Goal: Use online tool/utility: Utilize a website feature to perform a specific function

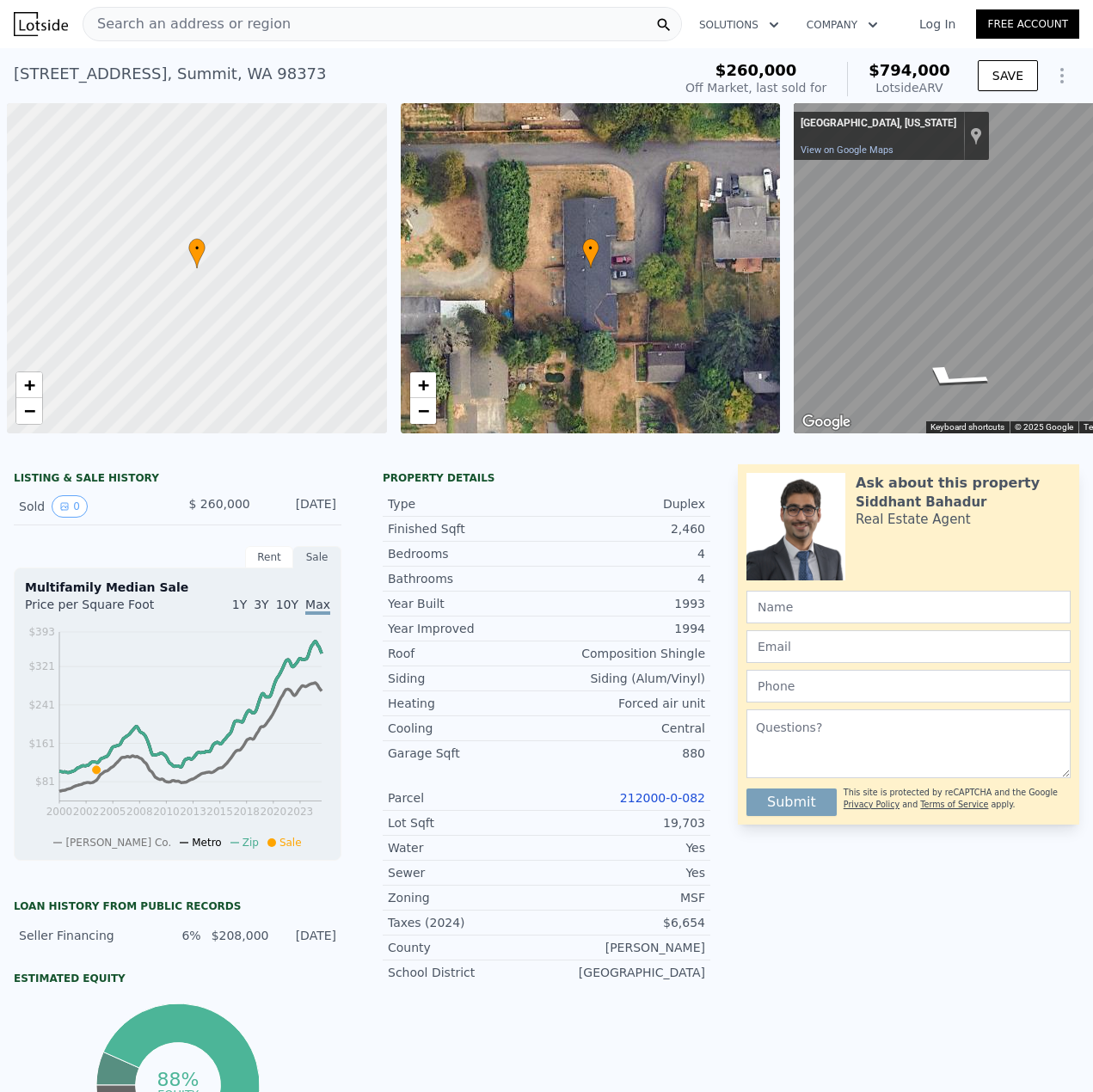
scroll to position [0, 413]
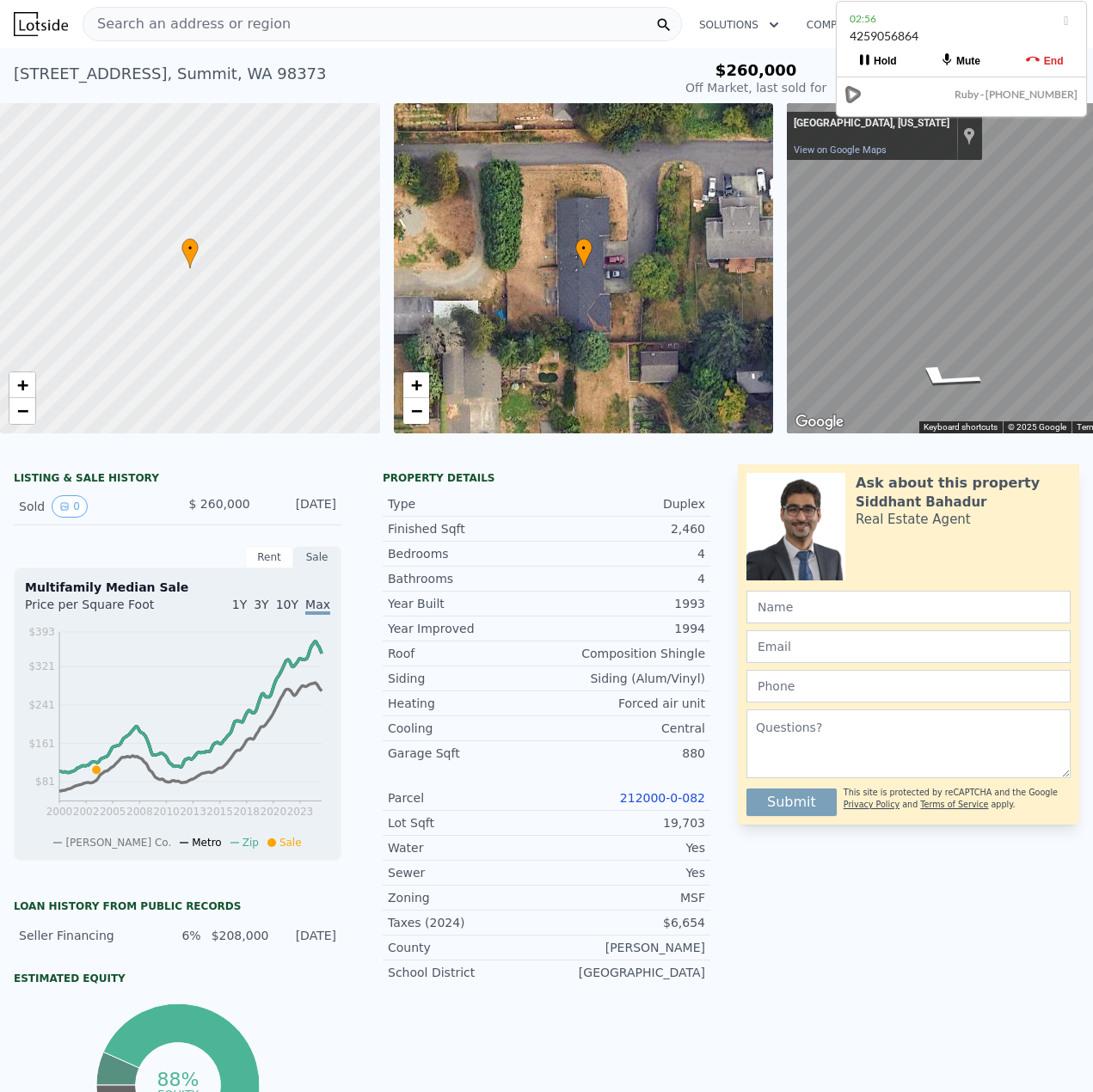
click at [364, 20] on div "Search an address or region" at bounding box center [383, 24] width 600 height 35
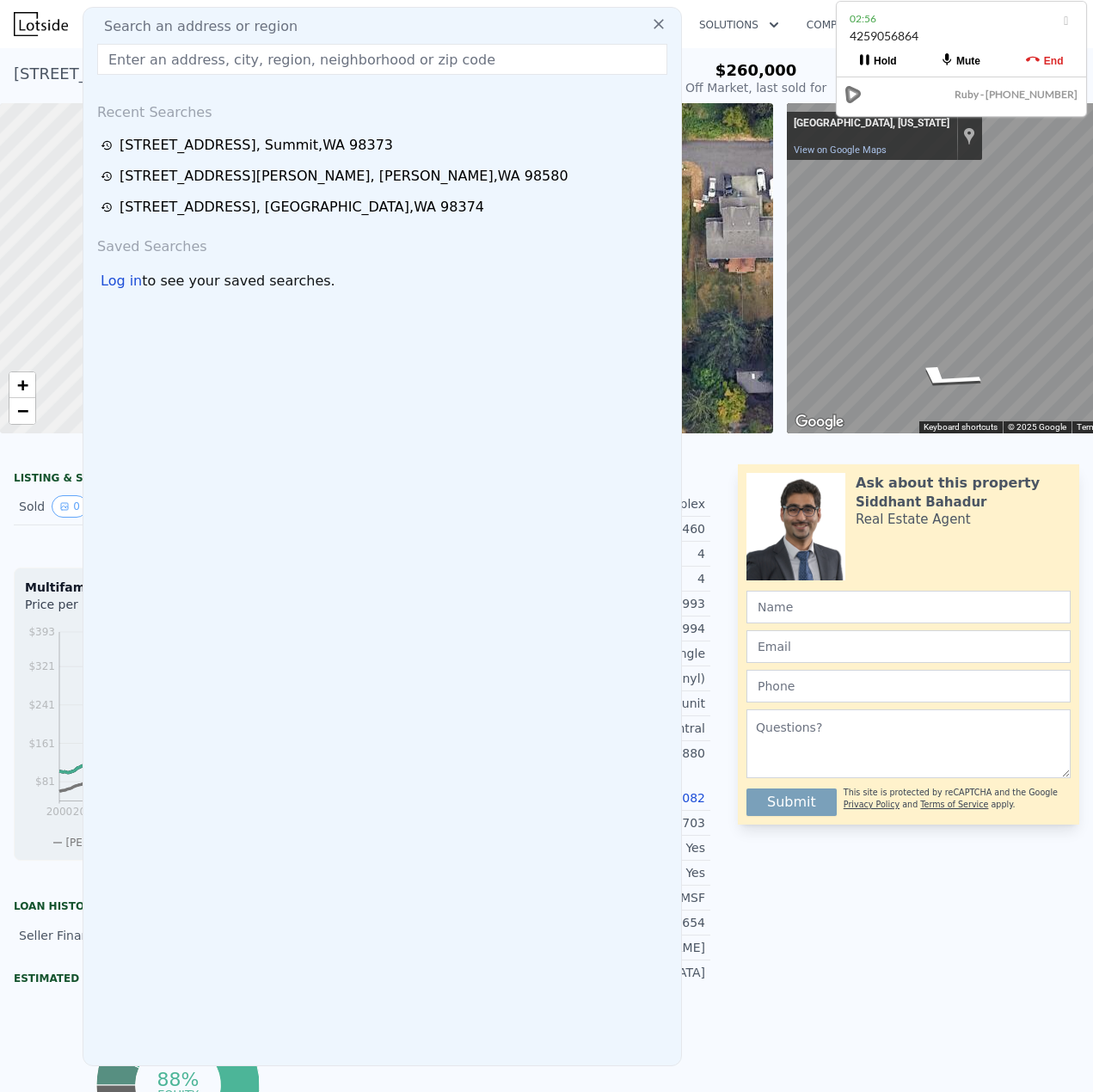
click at [349, 50] on input "text" at bounding box center [383, 60] width 571 height 31
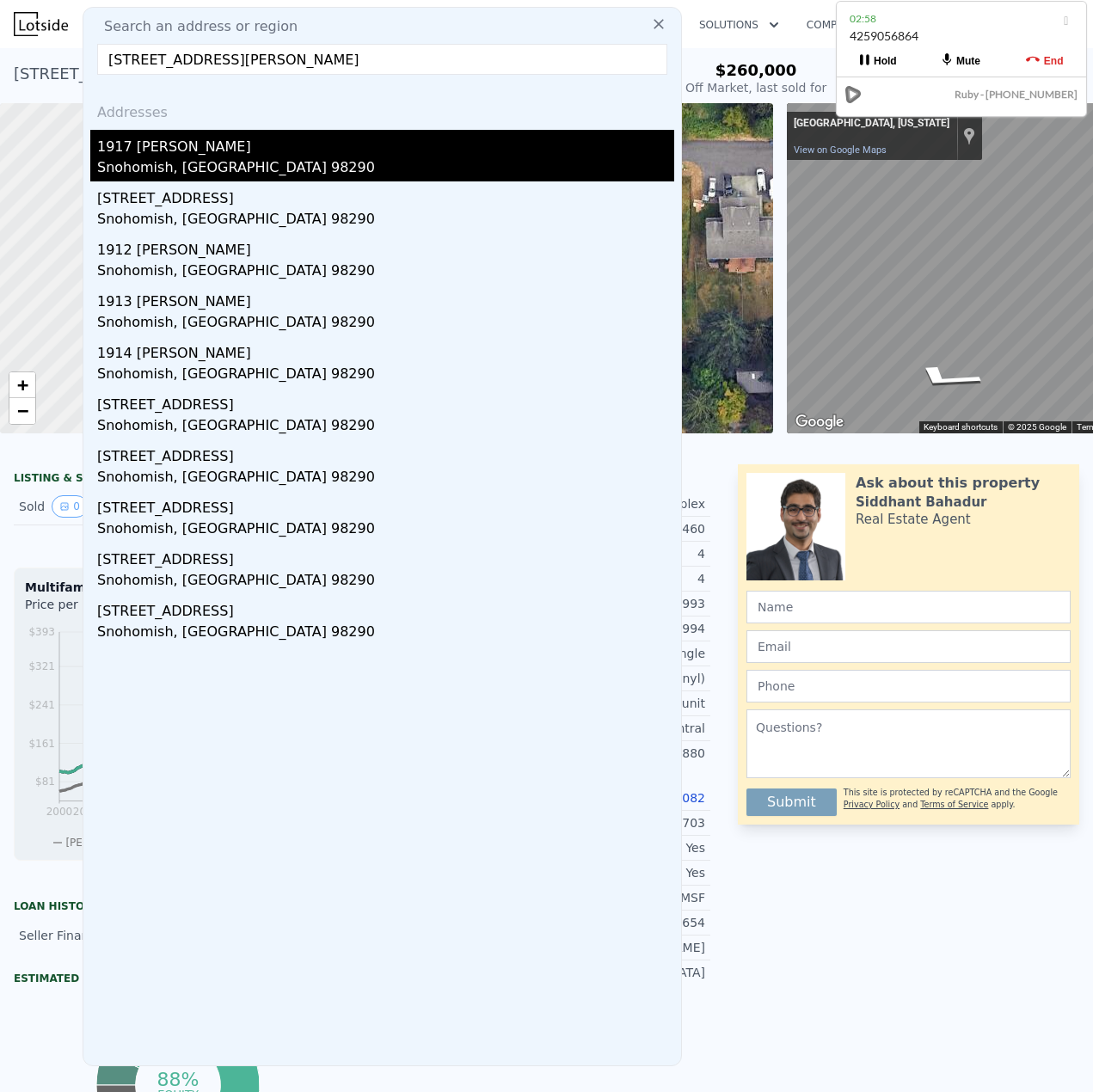
type input "[STREET_ADDRESS][PERSON_NAME]"
click at [199, 156] on div "1917 [PERSON_NAME]" at bounding box center [386, 144] width 577 height 28
type input "2"
type input "3"
type input "1"
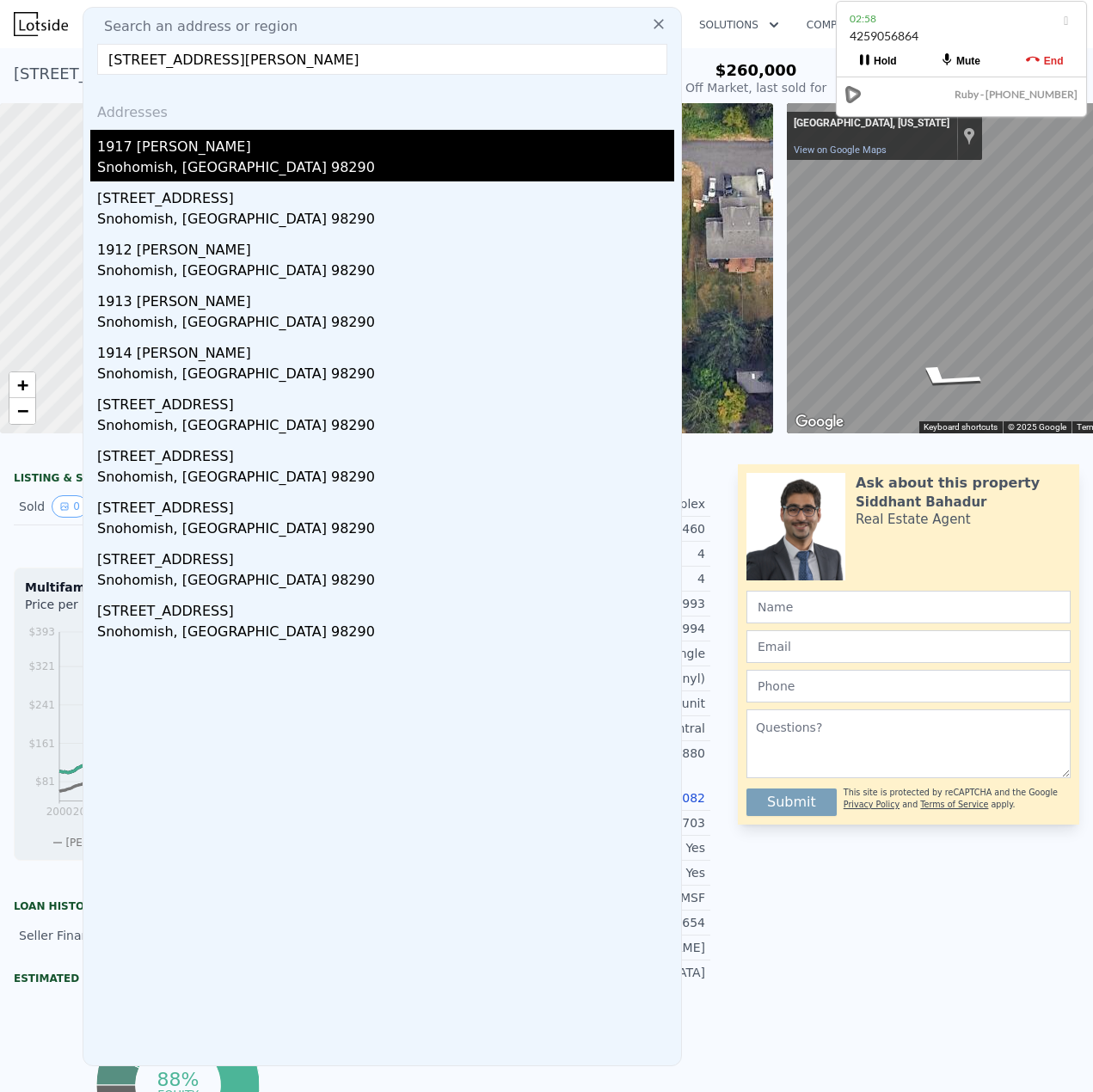
type input "2.5"
type input "858"
type input "1480"
type input "6098"
type input "14375"
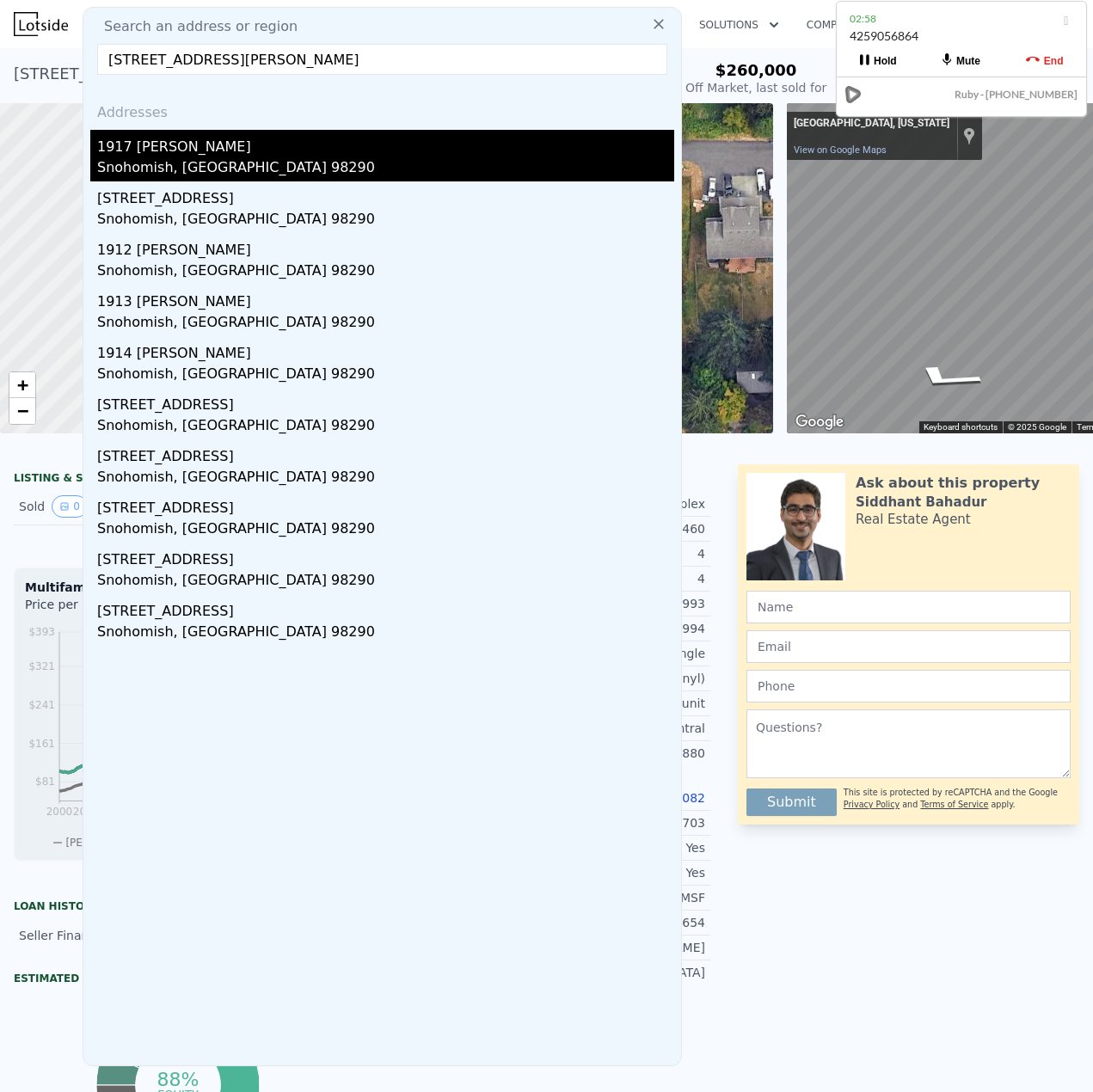
type input "$ 678,000"
type input "$ 492,966"
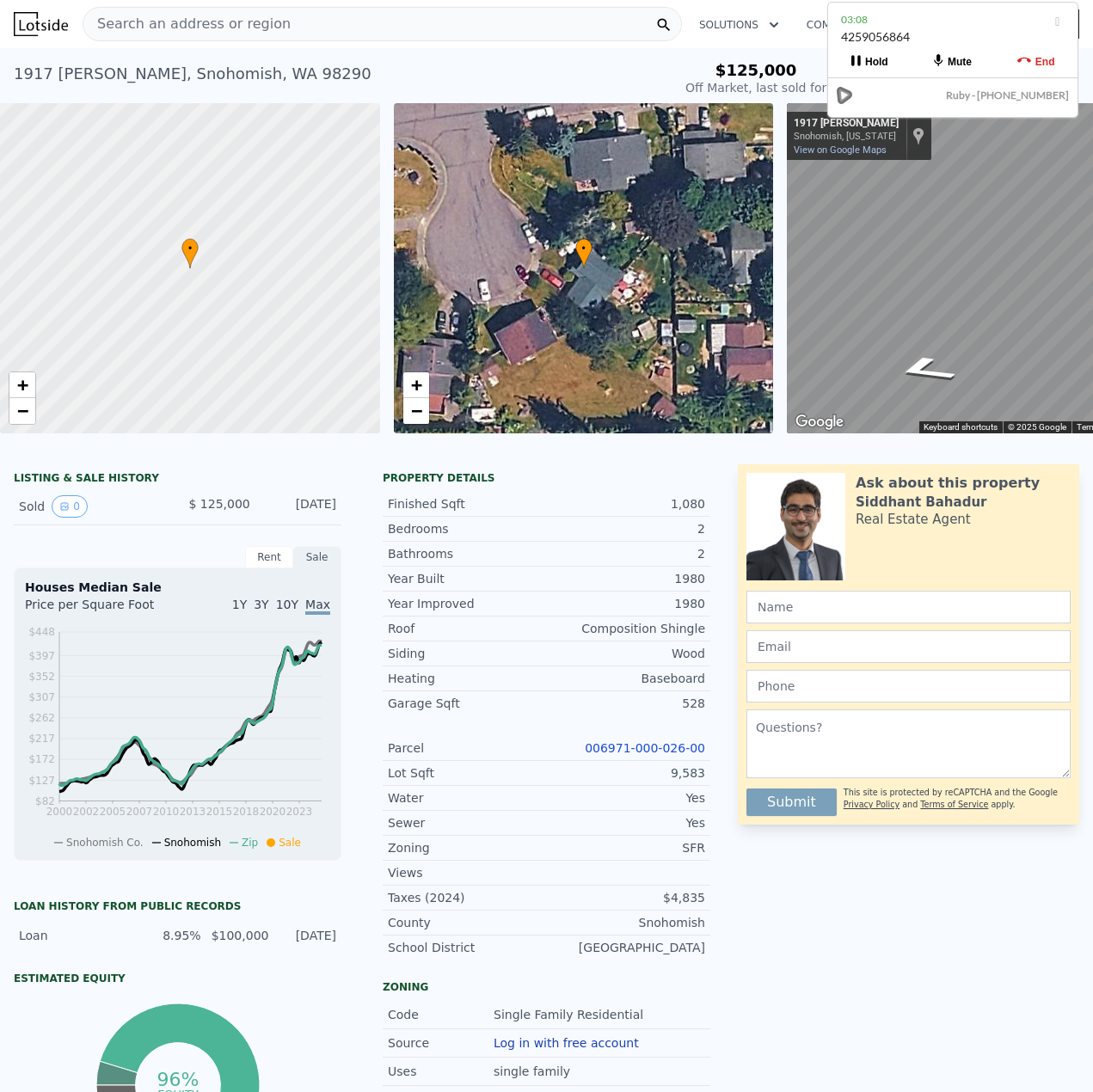
click at [926, 39] on div "4259056864" at bounding box center [953, 44] width 224 height 33
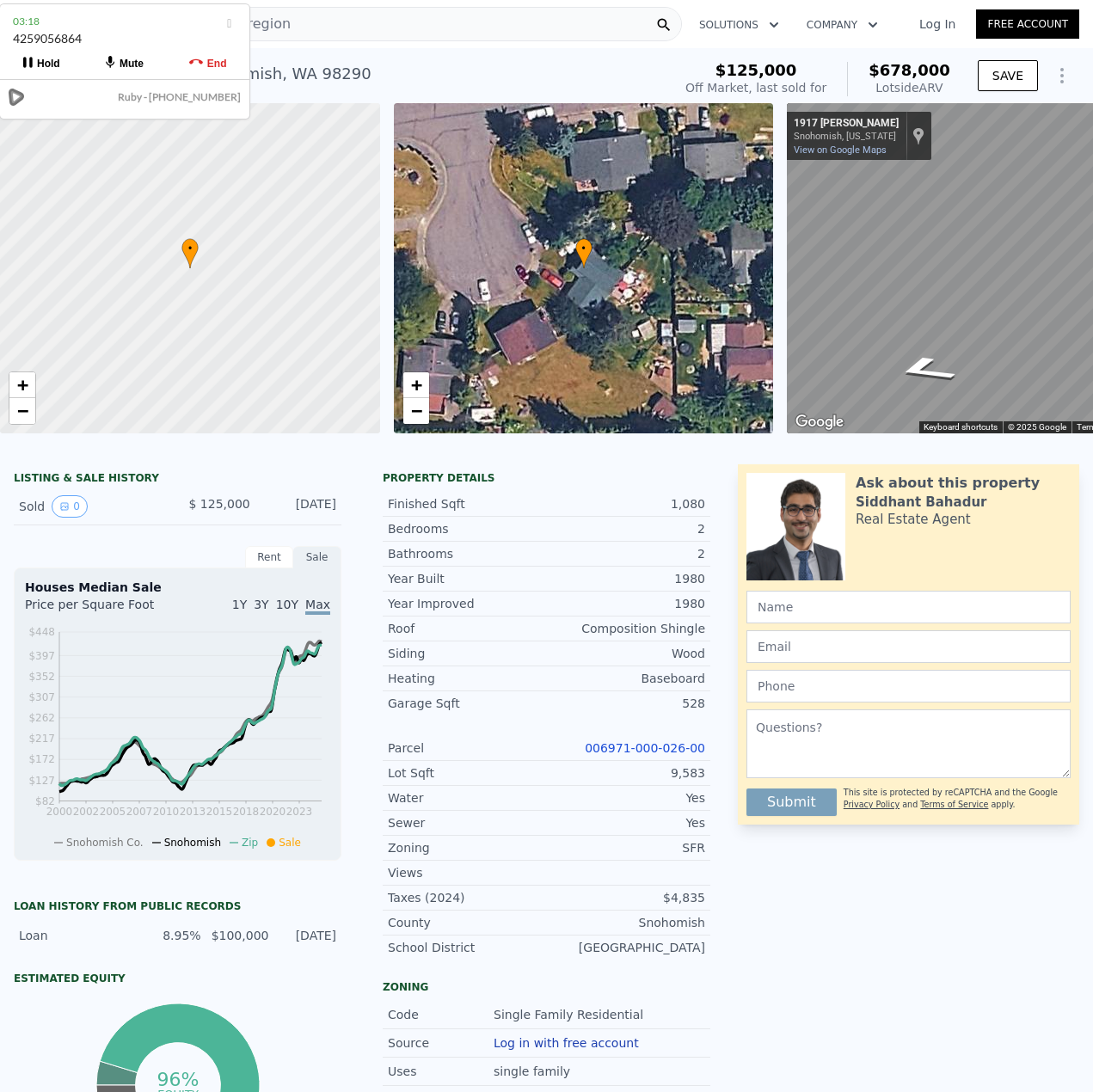
drag, startPoint x: 923, startPoint y: 31, endPoint x: 95, endPoint y: 33, distance: 828.0
click at [95, 33] on div "4259056864" at bounding box center [124, 46] width 224 height 33
click at [98, 30] on div "4259056864" at bounding box center [127, 44] width 224 height 33
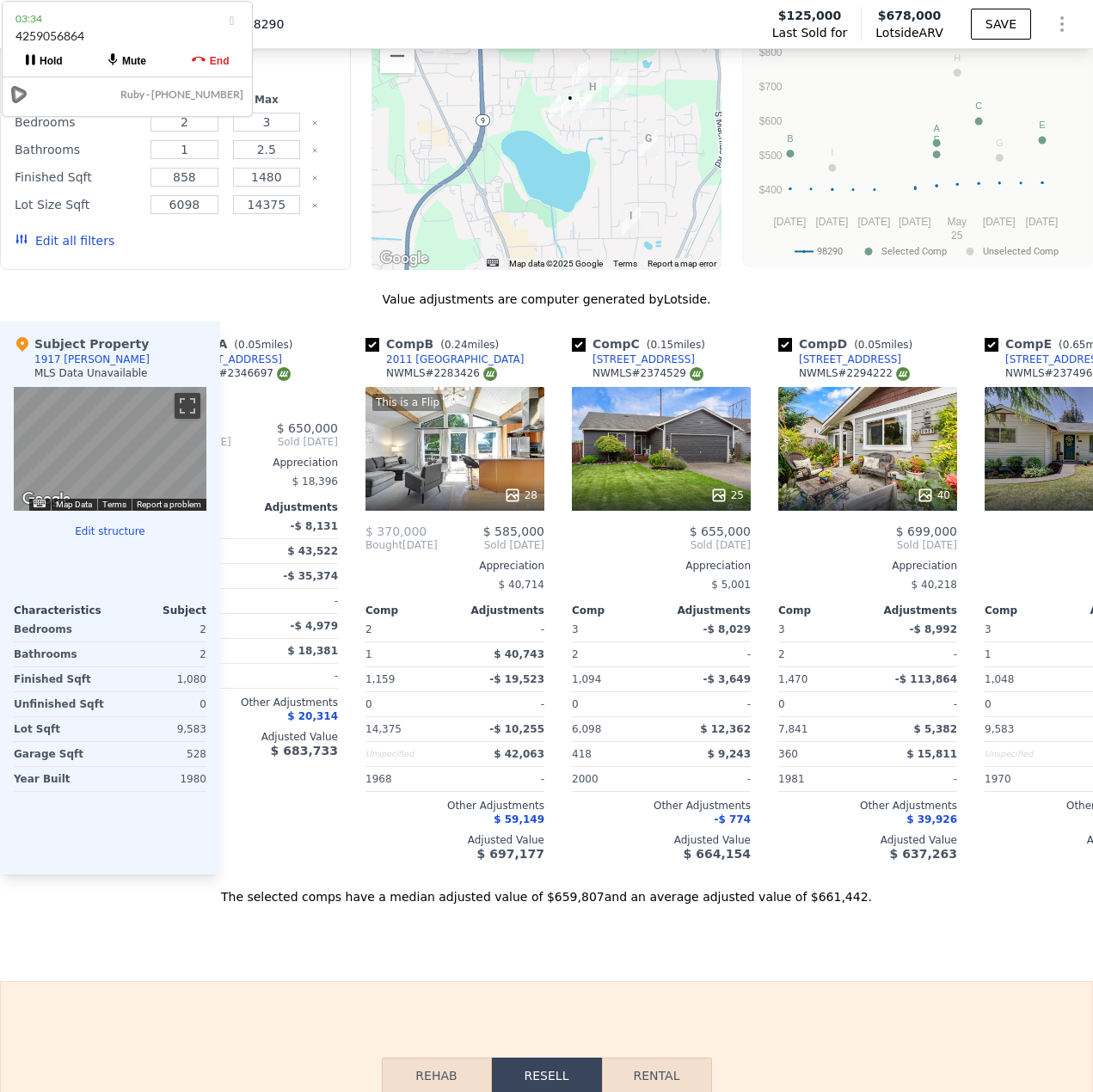
scroll to position [0, 80]
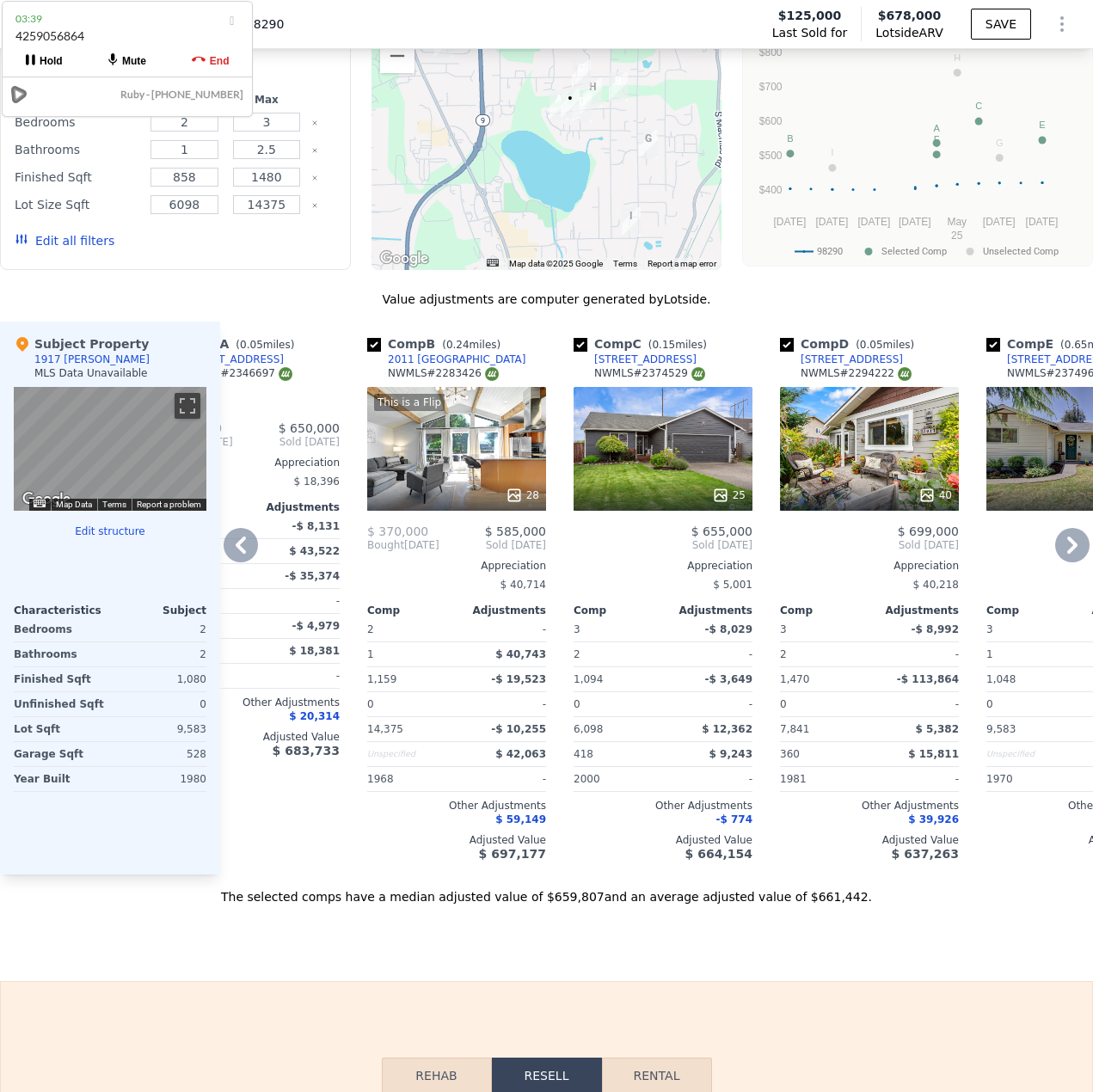
click at [675, 479] on div "25" at bounding box center [663, 449] width 179 height 123
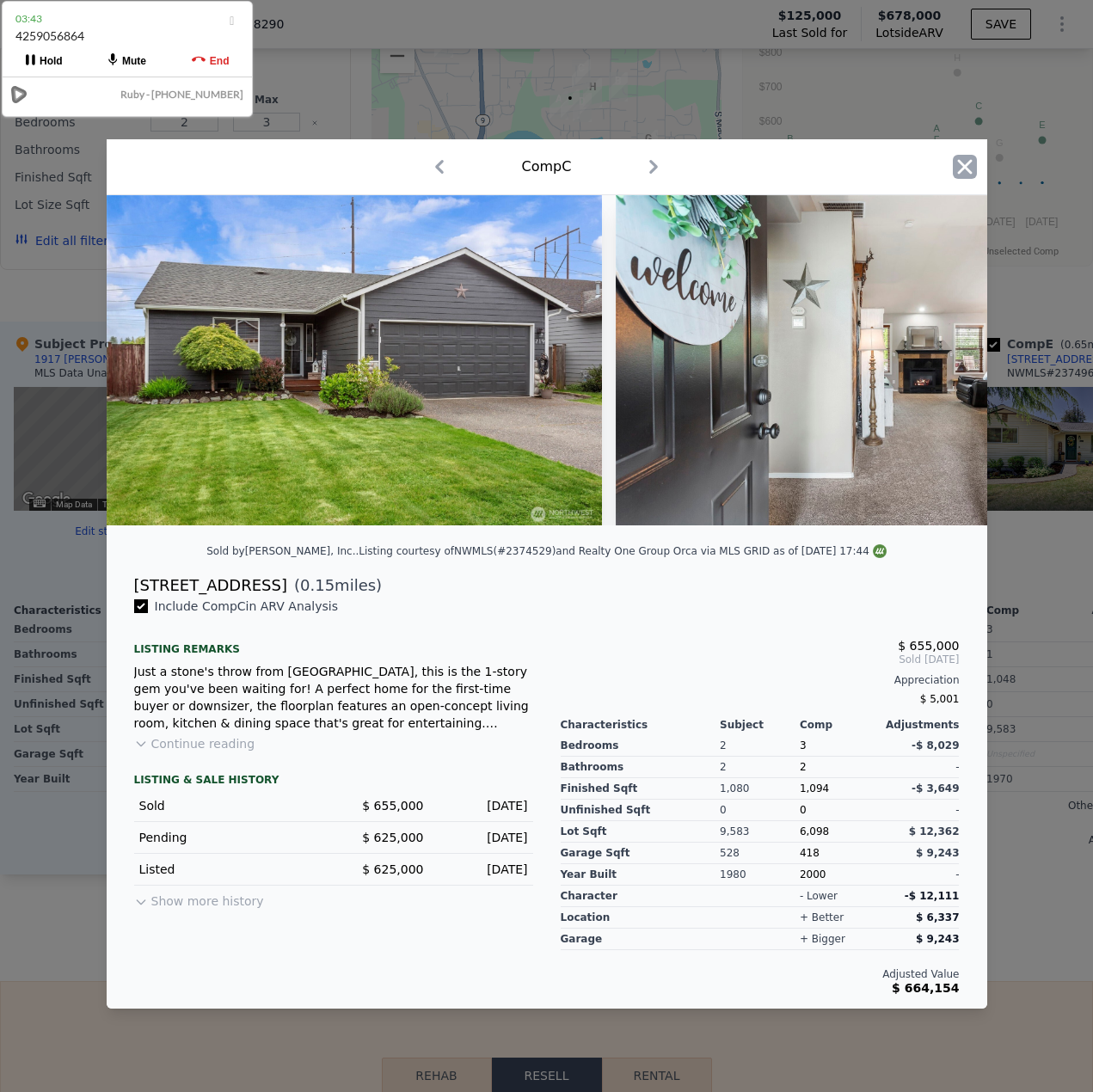
click at [964, 163] on icon "button" at bounding box center [964, 167] width 14 height 14
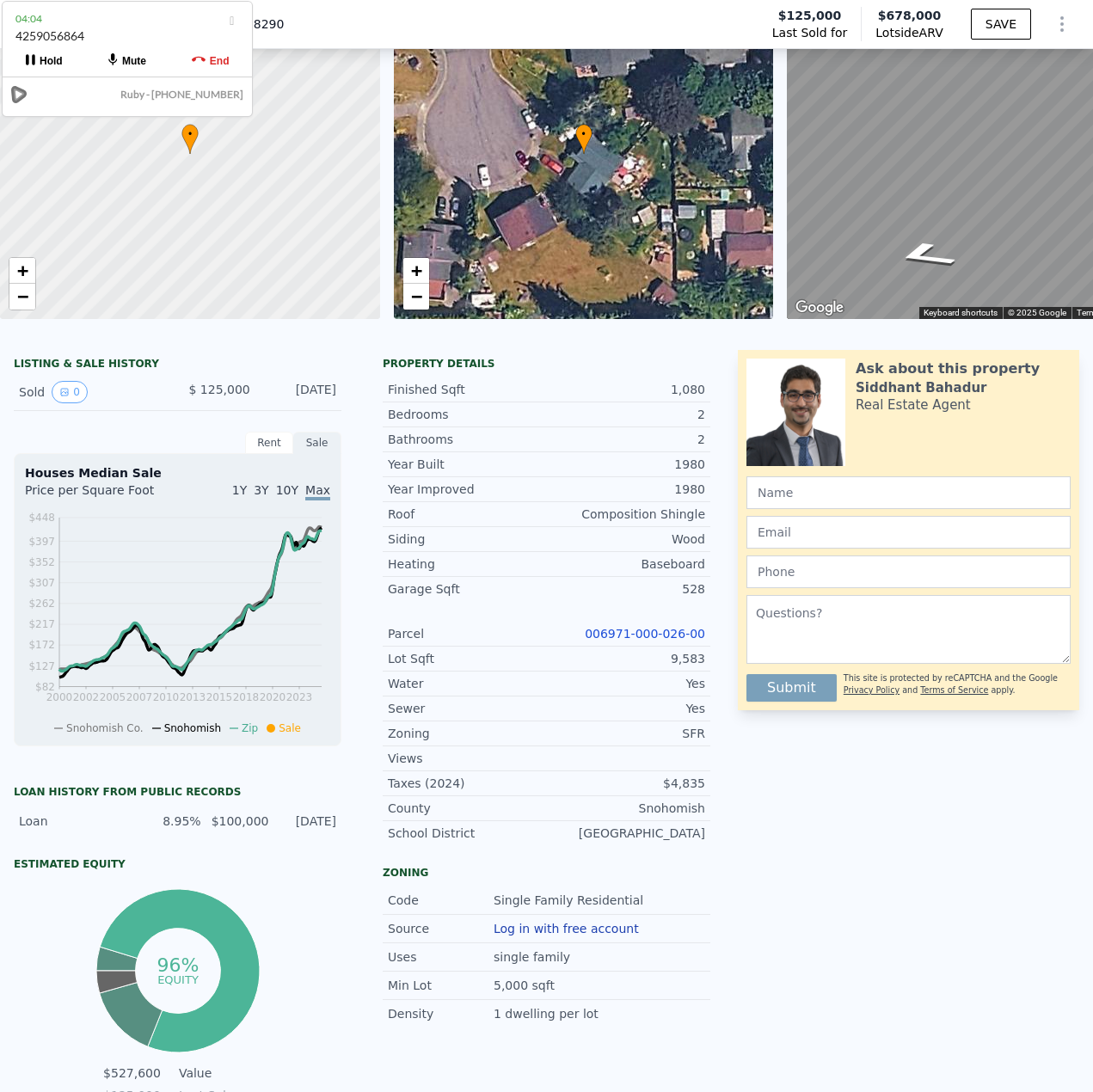
scroll to position [353, 0]
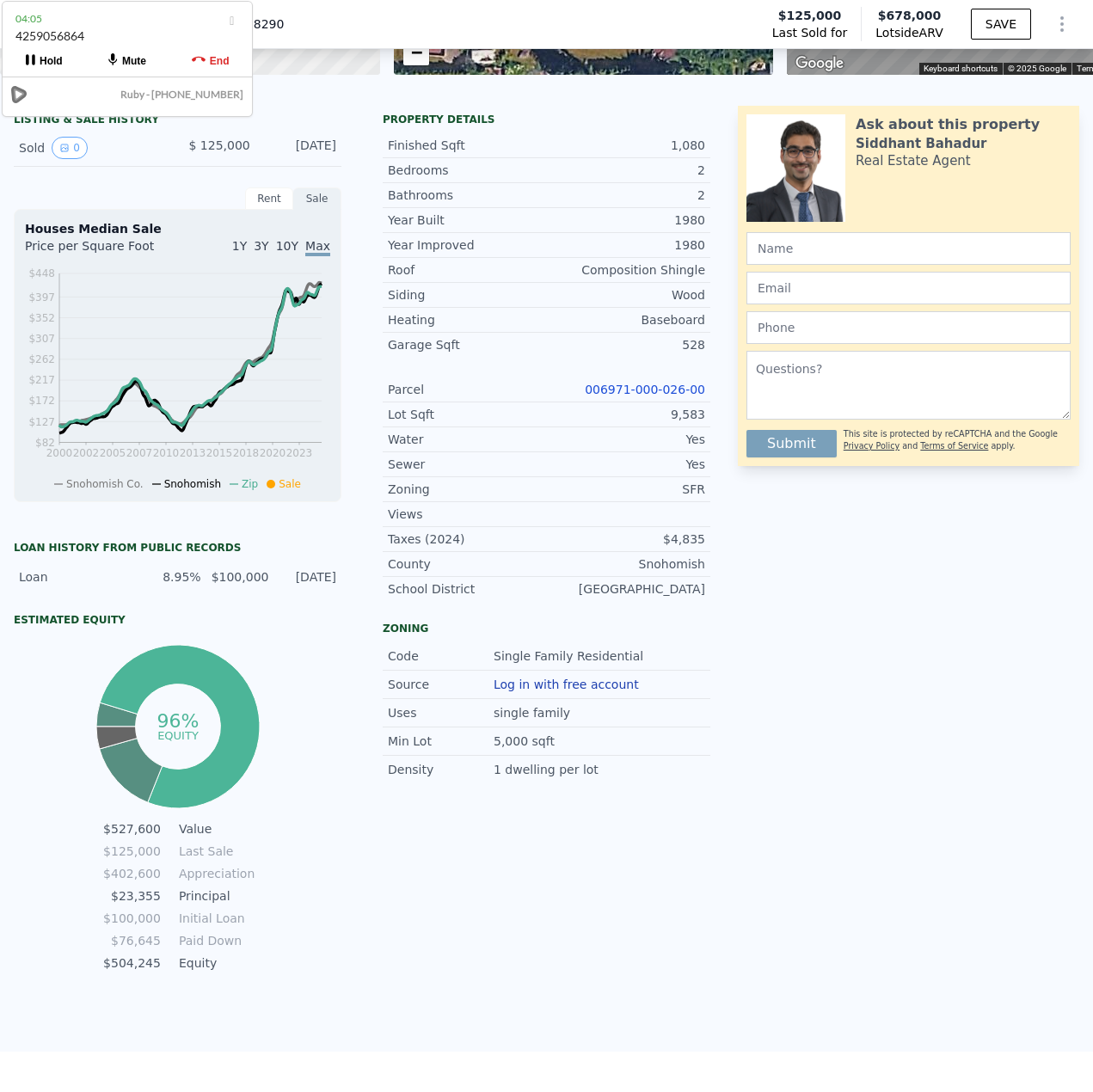
click at [648, 396] on link "006971-000-026-00" at bounding box center [645, 389] width 120 height 13
type input "3"
type input "11761"
type input "$ 667,000"
type input "$ 482,766"
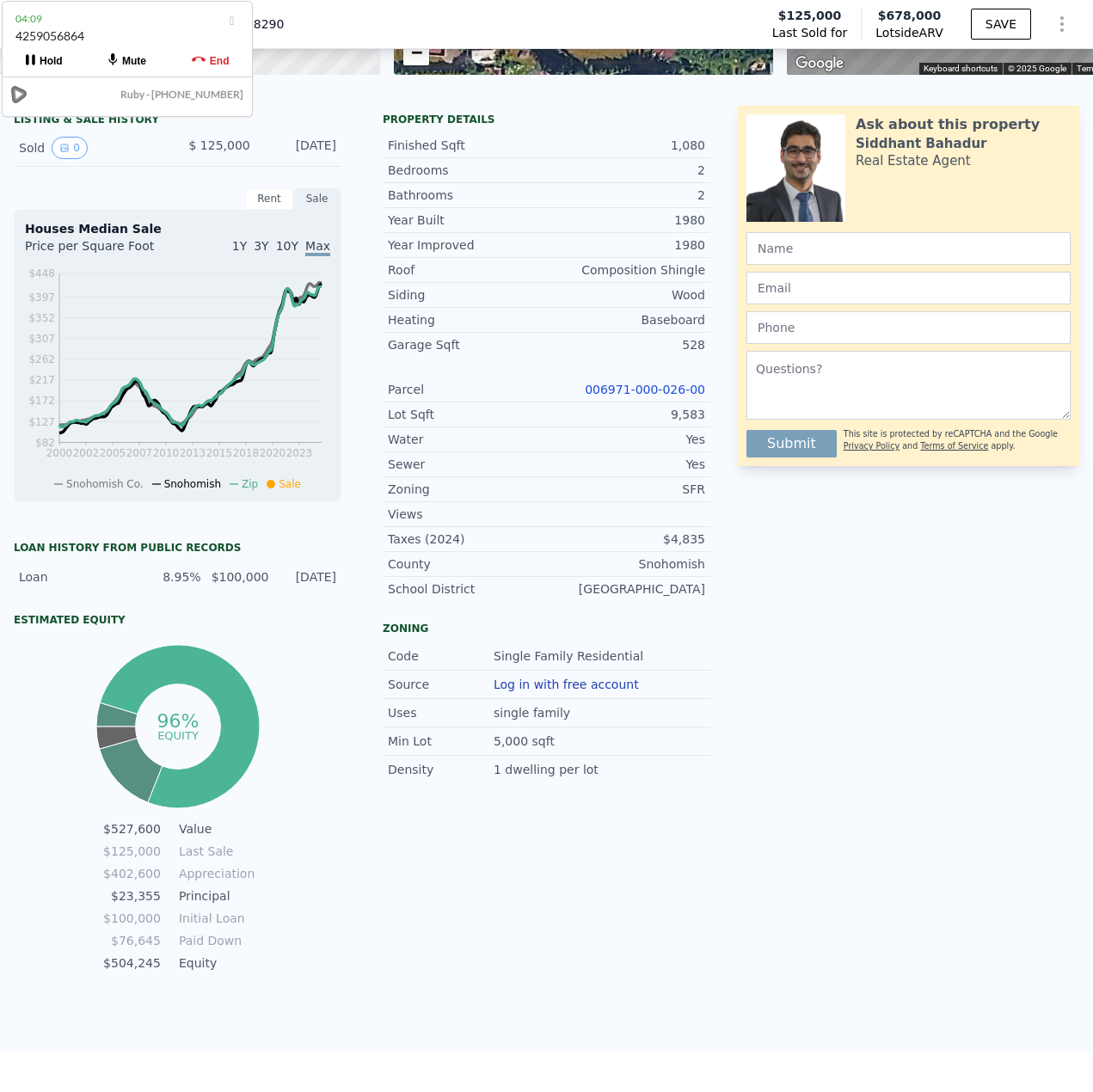
checkbox input "true"
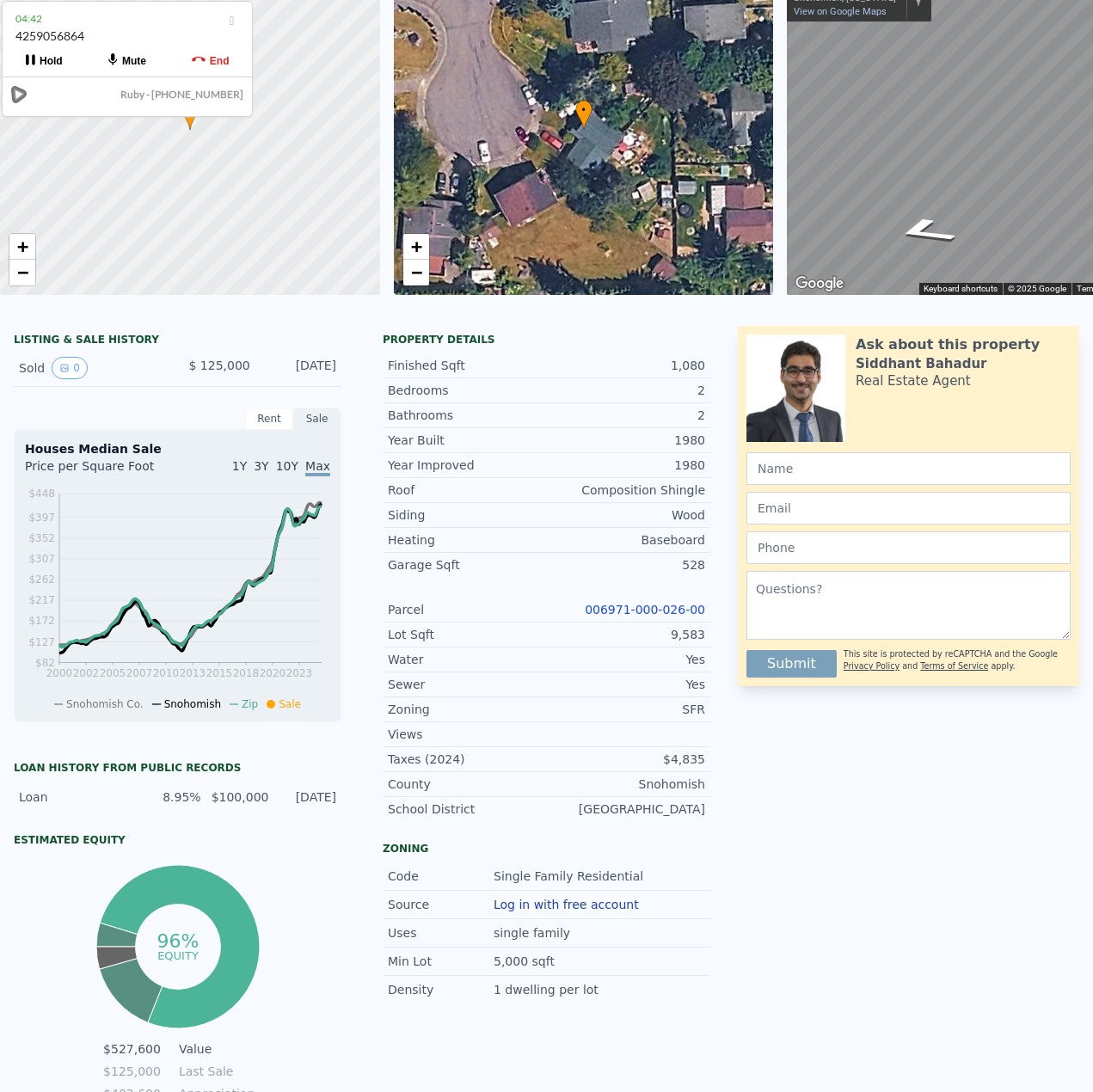
scroll to position [0, 0]
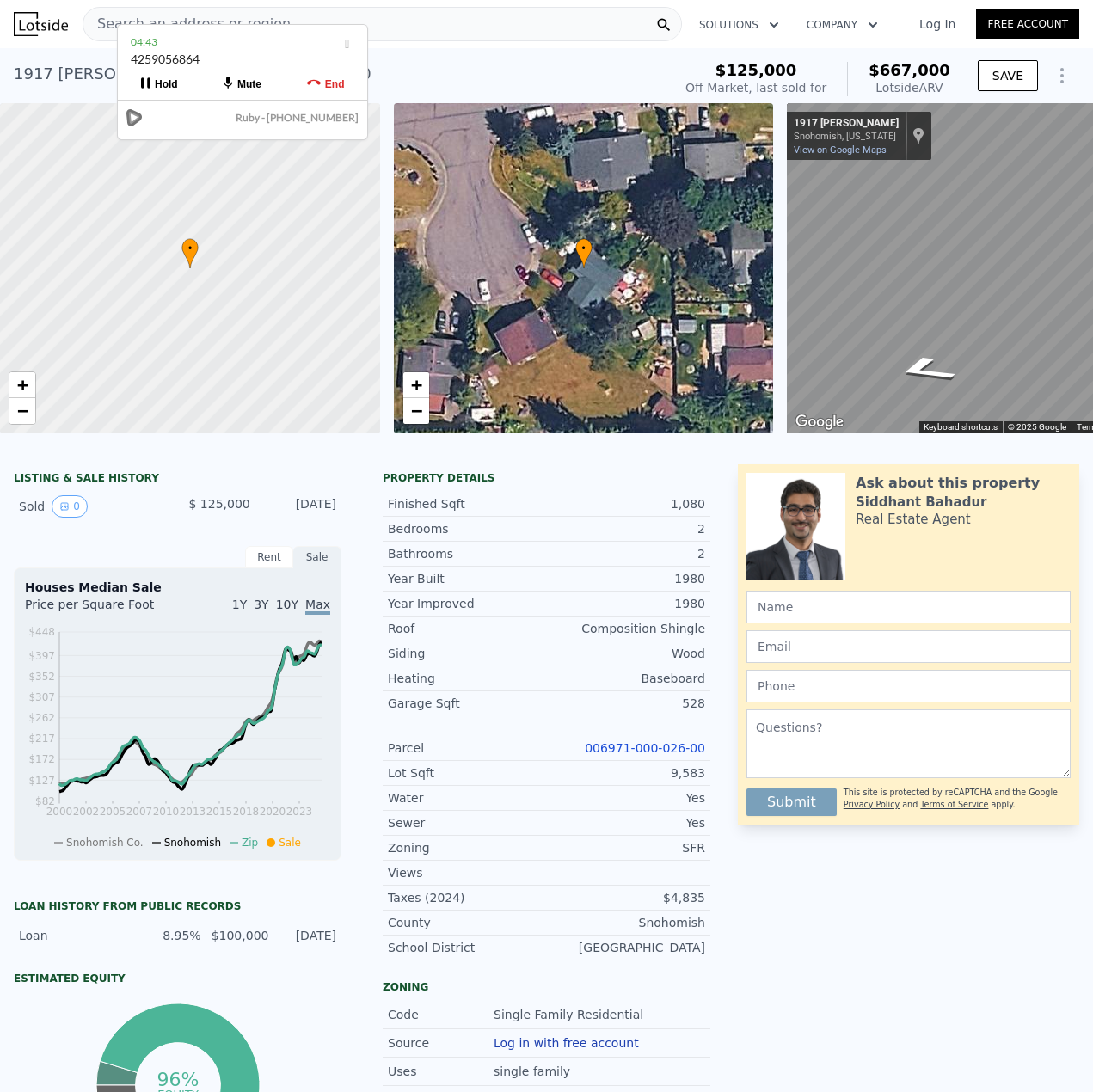
drag, startPoint x: 132, startPoint y: 31, endPoint x: 691, endPoint y: 113, distance: 565.0
click at [355, 84] on div "4259056864" at bounding box center [243, 67] width 224 height 33
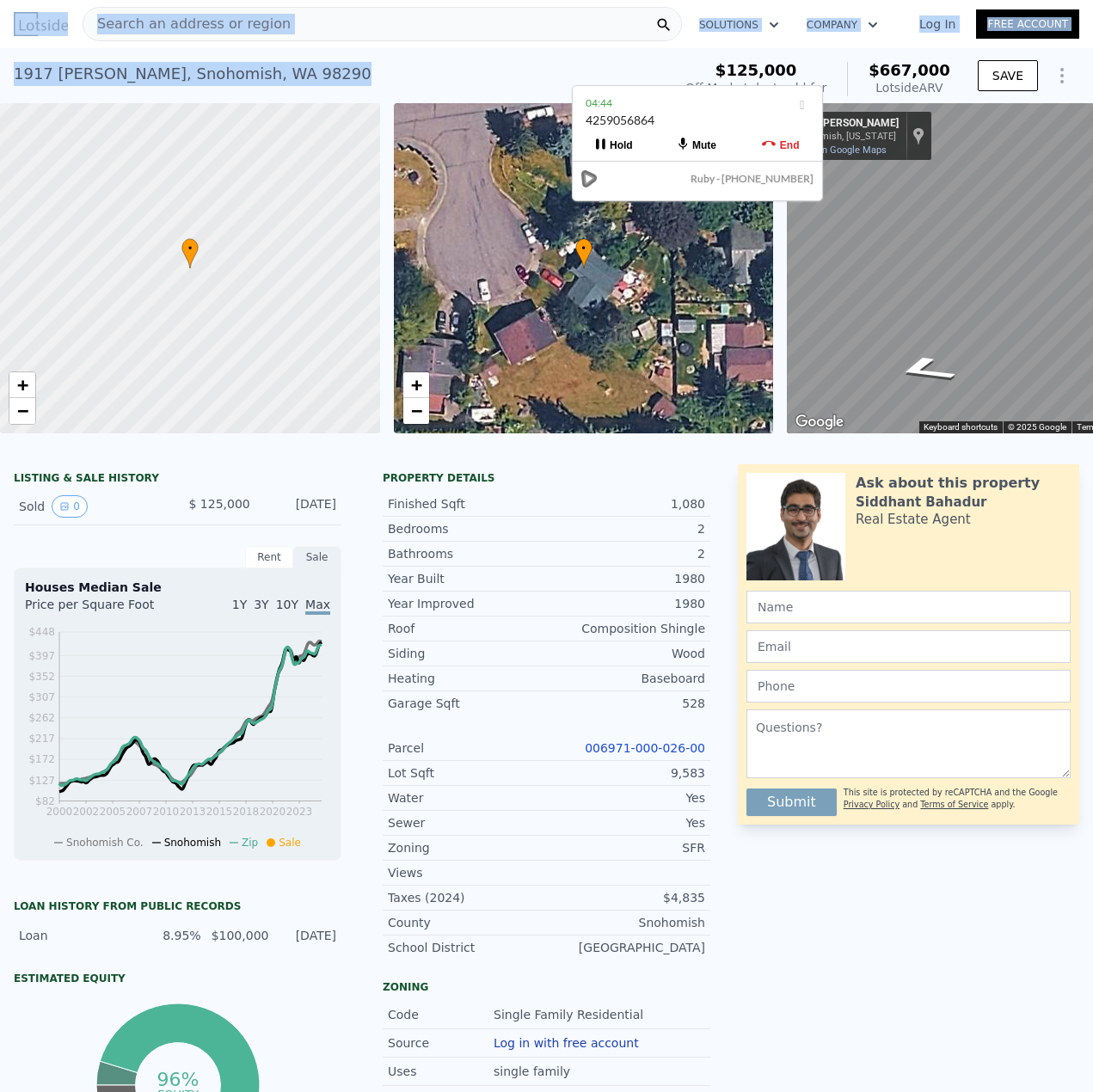
copy div "Search an address or region Solutions Company Open main menu Log In Free Accoun…"
drag, startPoint x: 263, startPoint y: 80, endPoint x: 58, endPoint y: 66, distance: 205.5
click at [13, 86] on div "[STREET_ADDRESS][PERSON_NAME] Sold [DATE] for $125k (~ARV $667k )" at bounding box center [338, 79] width 651 height 48
copy div "[STREET_ADDRESS][PERSON_NAME]"
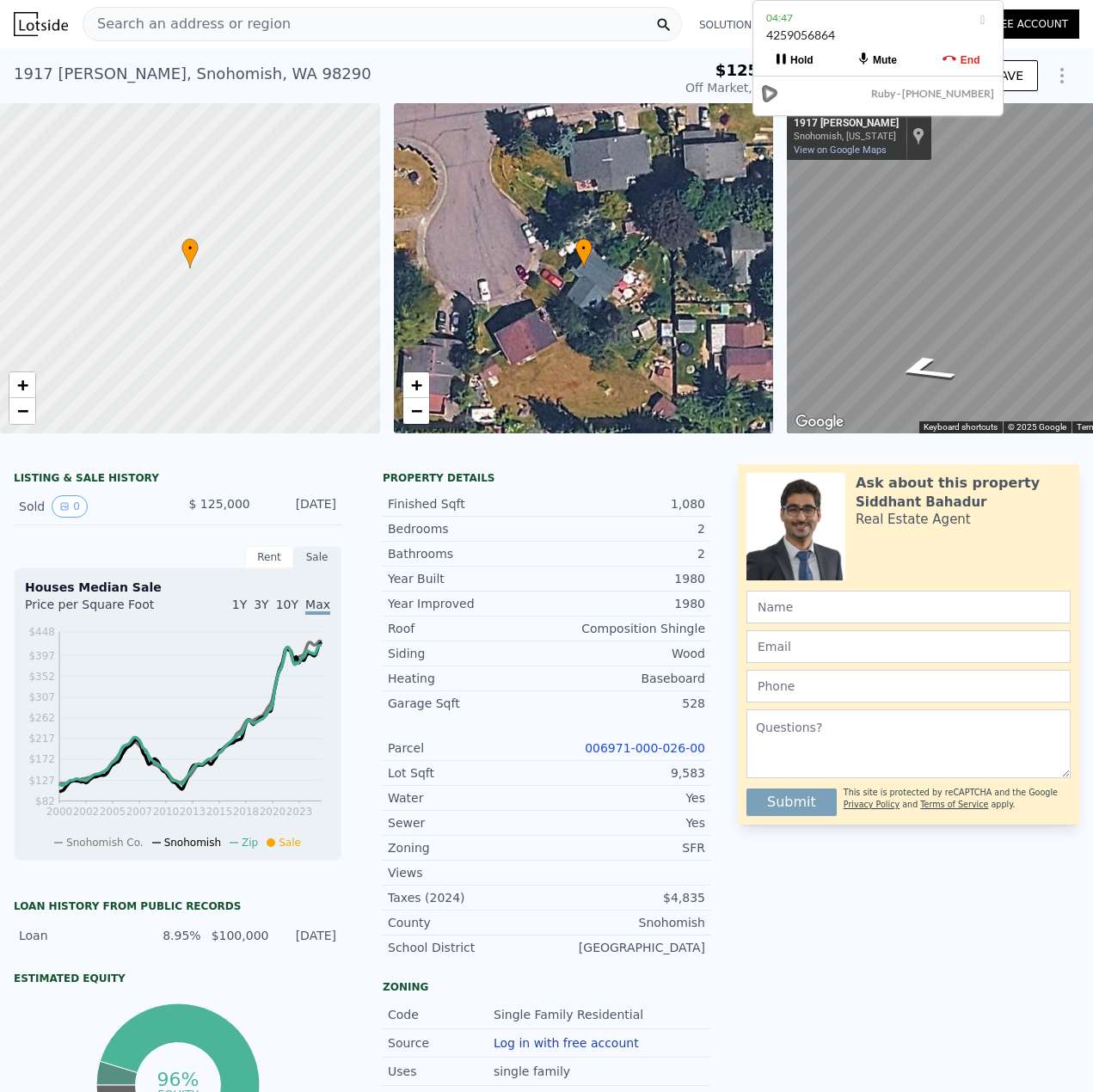
drag, startPoint x: 683, startPoint y: 112, endPoint x: 870, endPoint y: 27, distance: 205.4
click at [867, 27] on div "4259056864" at bounding box center [878, 43] width 224 height 33
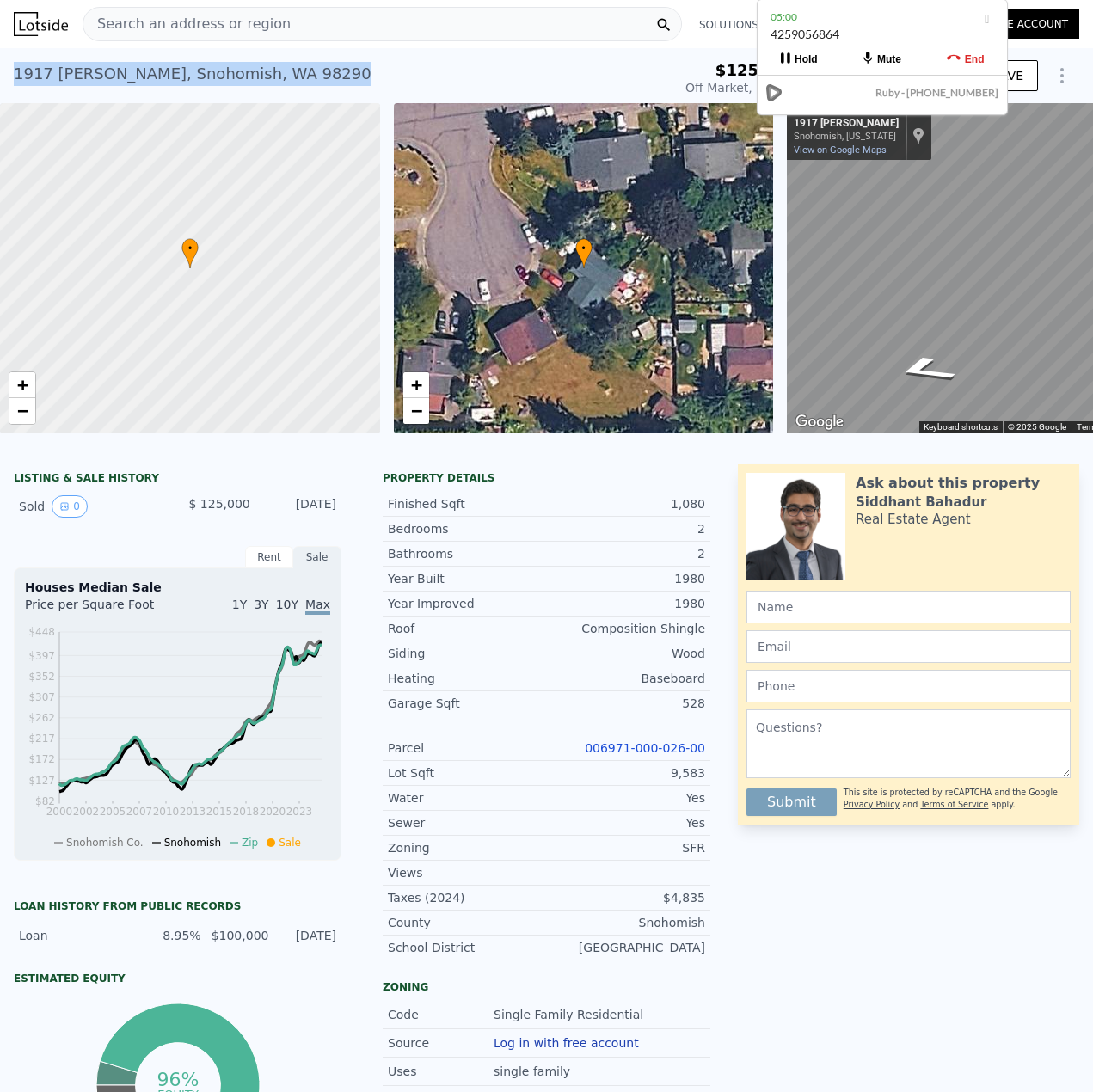
drag, startPoint x: 1090, startPoint y: 102, endPoint x: 4, endPoint y: 76, distance: 1086.3
click at [4, 76] on div "[STREET_ADDRESS][PERSON_NAME] Sold [DATE] for $125k (~ARV $667k ) $125,000 Off …" at bounding box center [546, 75] width 1093 height 55
copy div "[STREET_ADDRESS][PERSON_NAME]"
drag, startPoint x: 1092, startPoint y: 19, endPoint x: 108, endPoint y: 43, distance: 984.3
click at [73, 66] on div "[STREET_ADDRESS][PERSON_NAME]" at bounding box center [192, 73] width 358 height 24
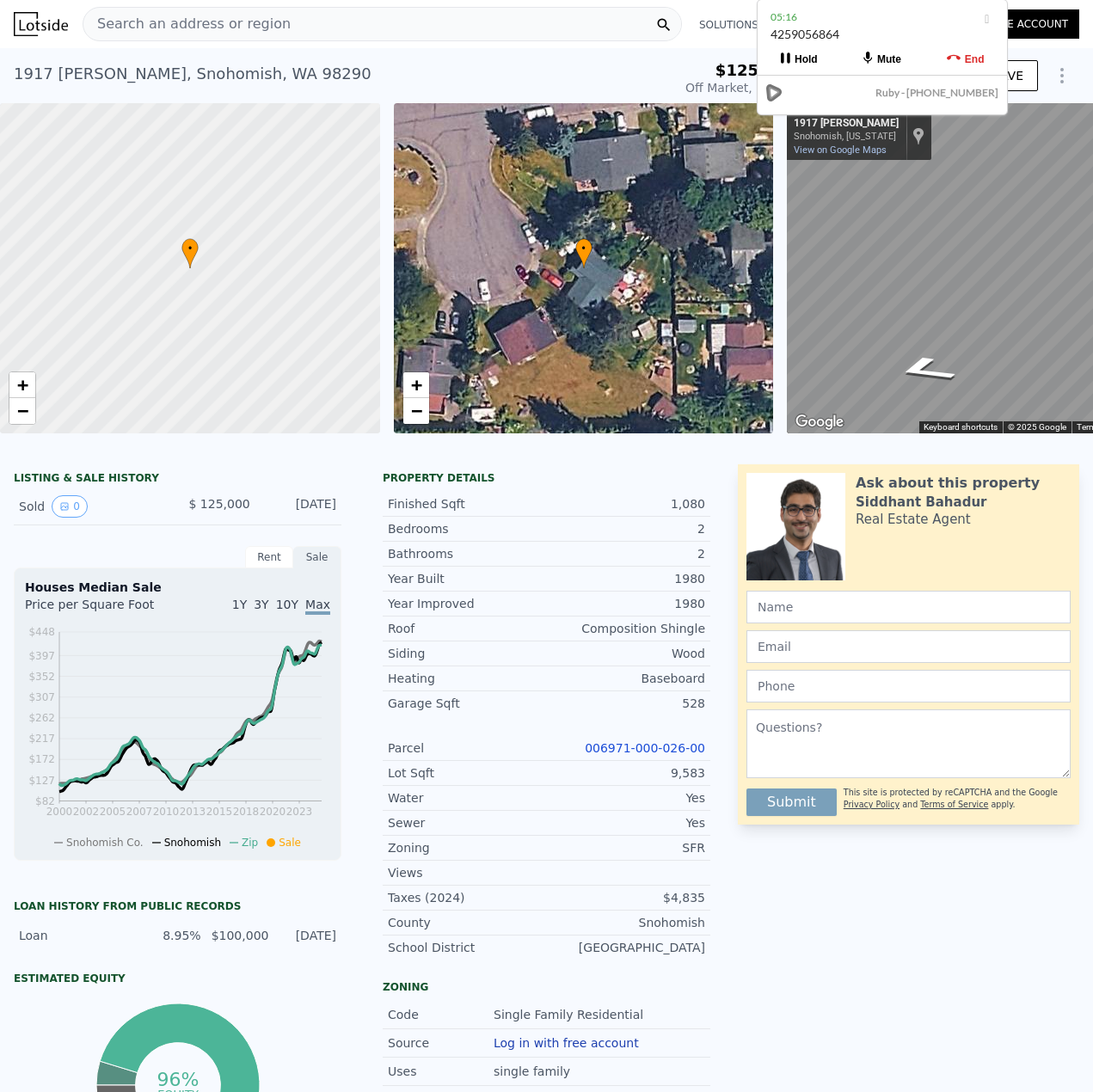
click at [665, 72] on div "[STREET_ADDRESS][PERSON_NAME] Sold [DATE] for $125k (~ARV $667k )" at bounding box center [338, 79] width 651 height 48
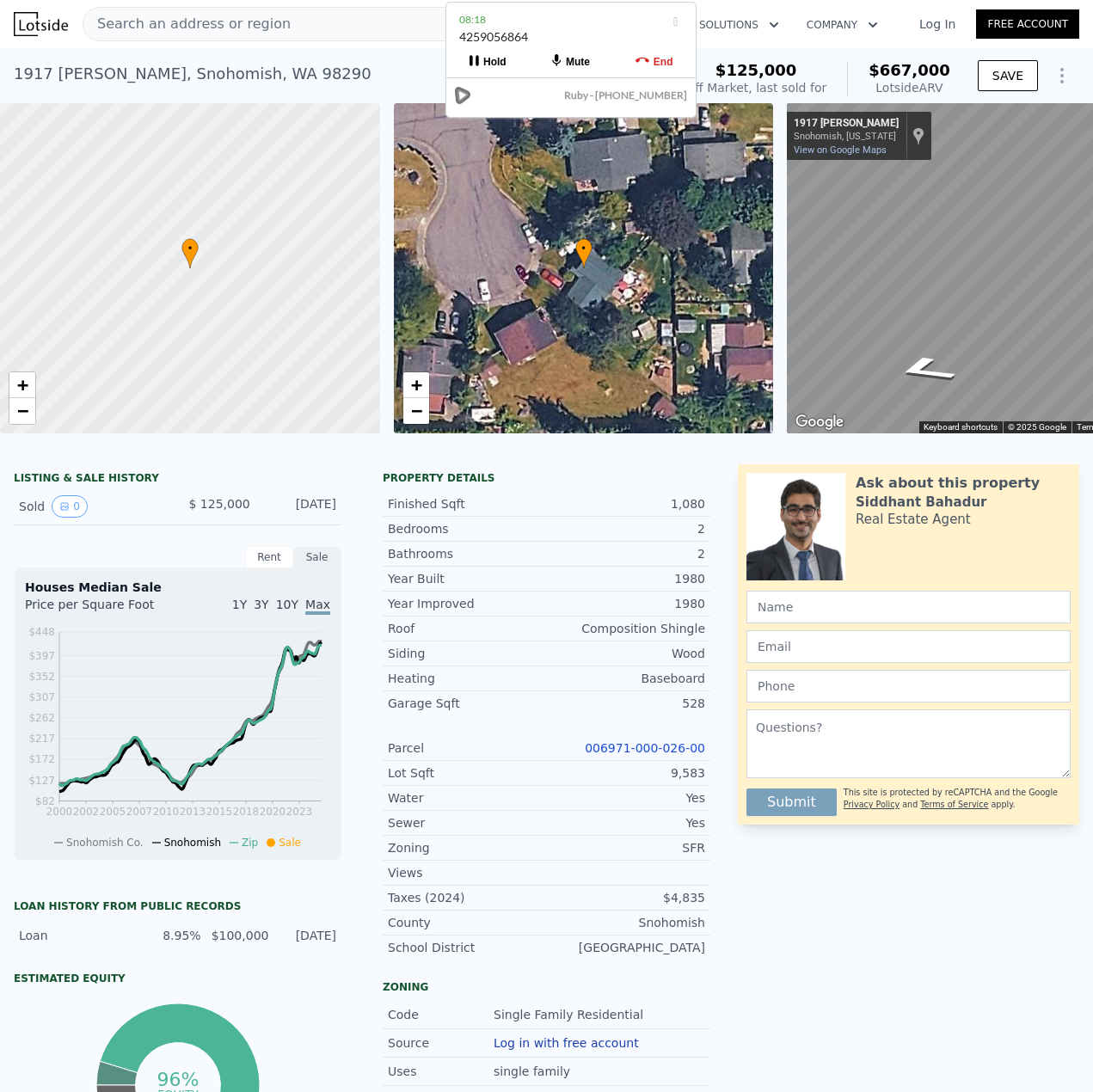
drag, startPoint x: 664, startPoint y: 24, endPoint x: 540, endPoint y: 30, distance: 124.1
click at [540, 30] on div "4259056864" at bounding box center [571, 44] width 224 height 33
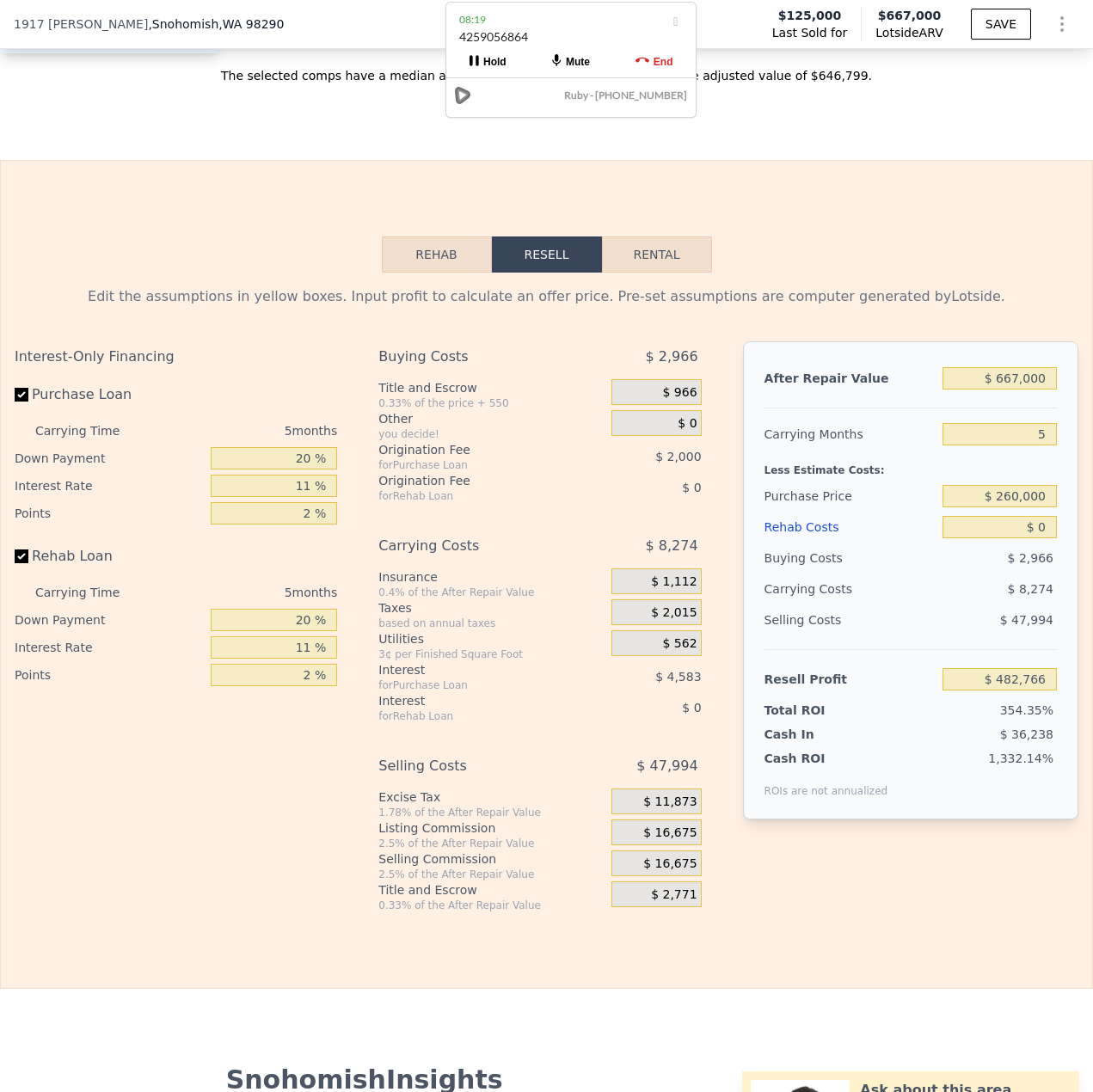
scroll to position [2402, 0]
drag, startPoint x: 1033, startPoint y: 520, endPoint x: 986, endPoint y: 507, distance: 48.8
click at [990, 507] on input "$ 260,000" at bounding box center [1000, 494] width 115 height 22
type input "$ 475,000"
drag, startPoint x: 1009, startPoint y: 599, endPoint x: 1026, endPoint y: 575, distance: 29.4
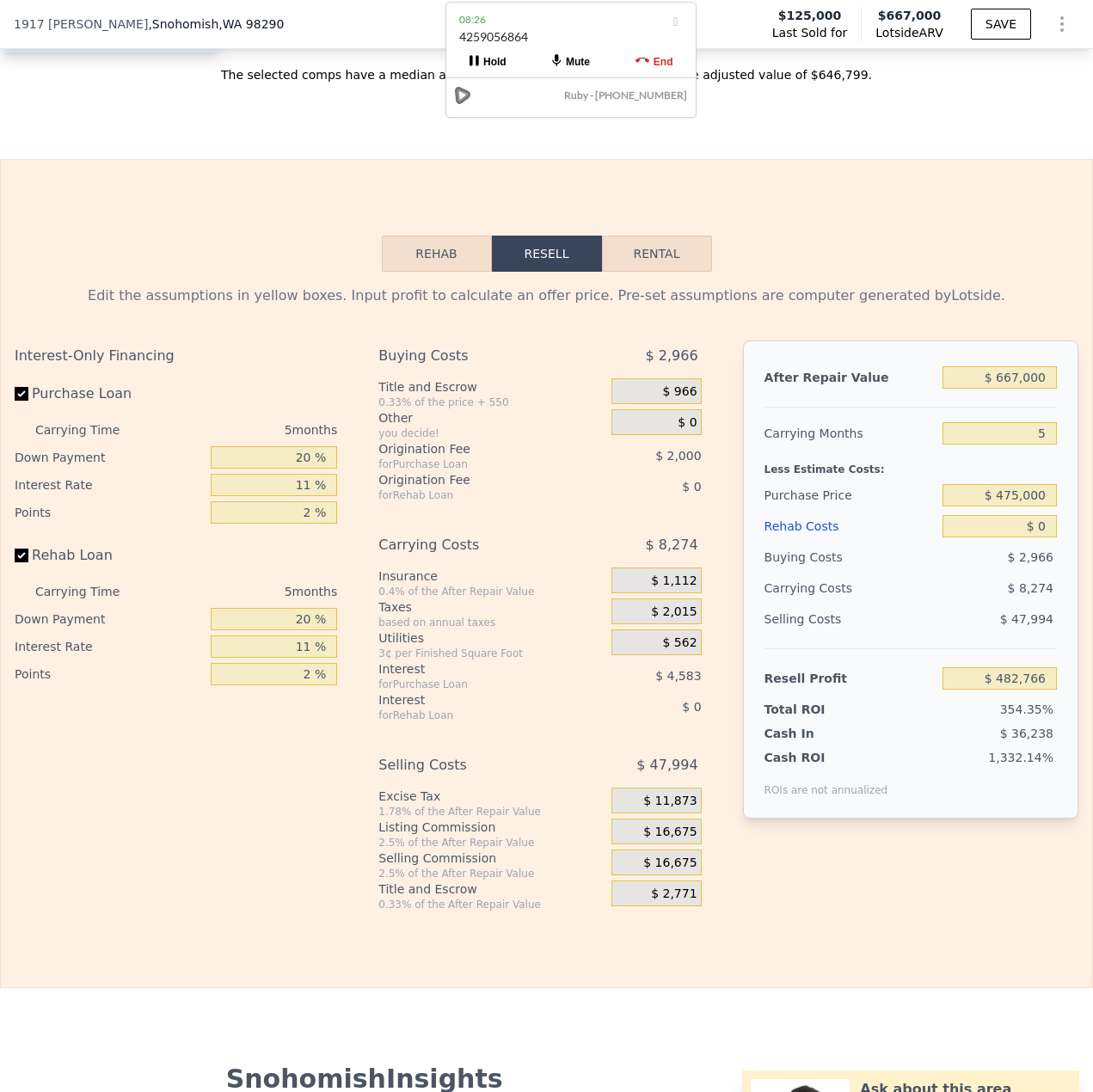
click at [1010, 599] on div "$ 8,274" at bounding box center [968, 588] width 179 height 31
type input "$ 113,170"
drag, startPoint x: 1037, startPoint y: 552, endPoint x: 1026, endPoint y: 557, distance: 12.1
click at [1026, 538] on input "$ 0" at bounding box center [1000, 525] width 115 height 22
type input "$ 80"
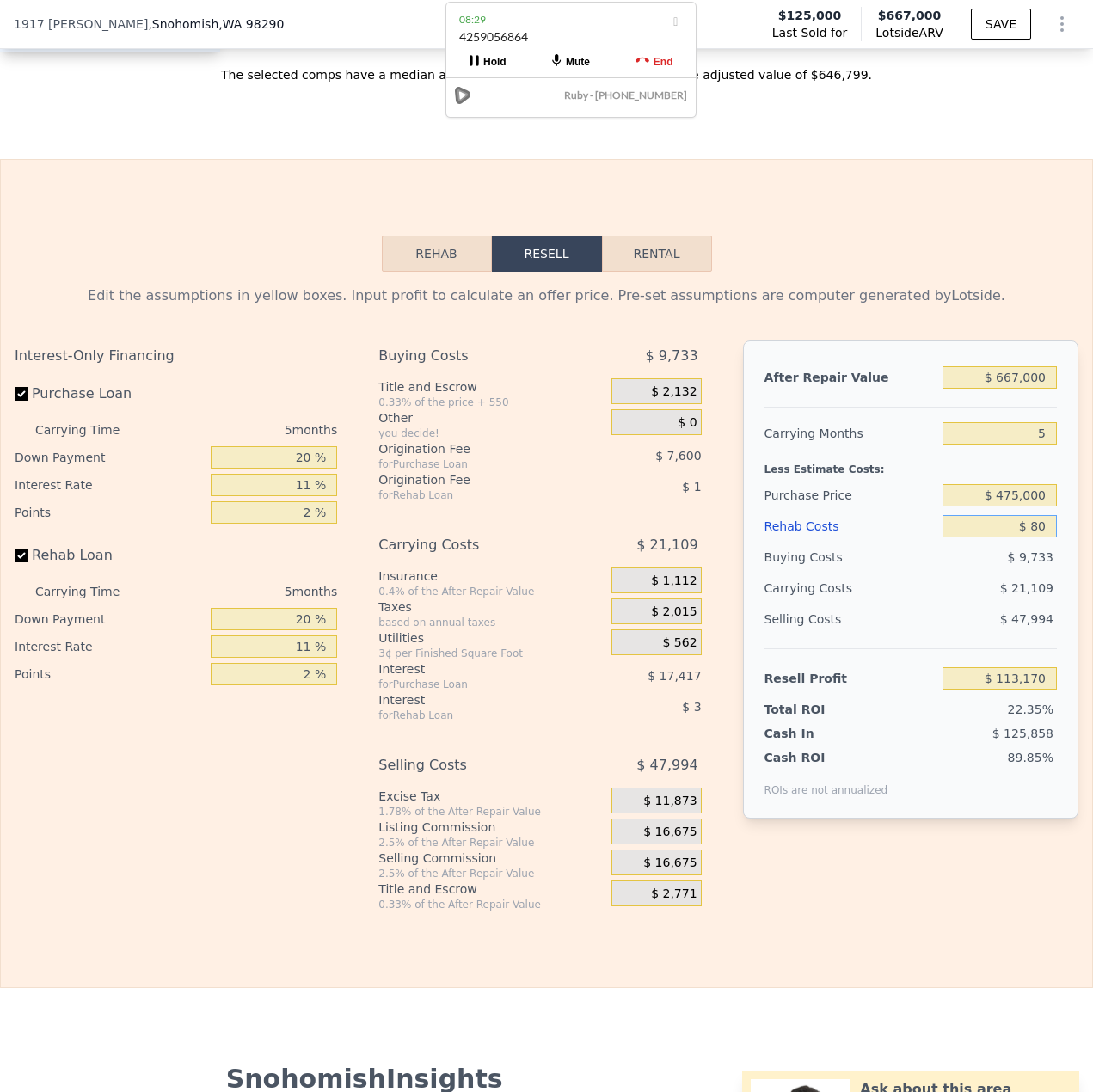
type input "$ 113,084"
type input "$ 800"
type input "$ 112,327"
type input "$ 8,000"
type input "$ 104,747"
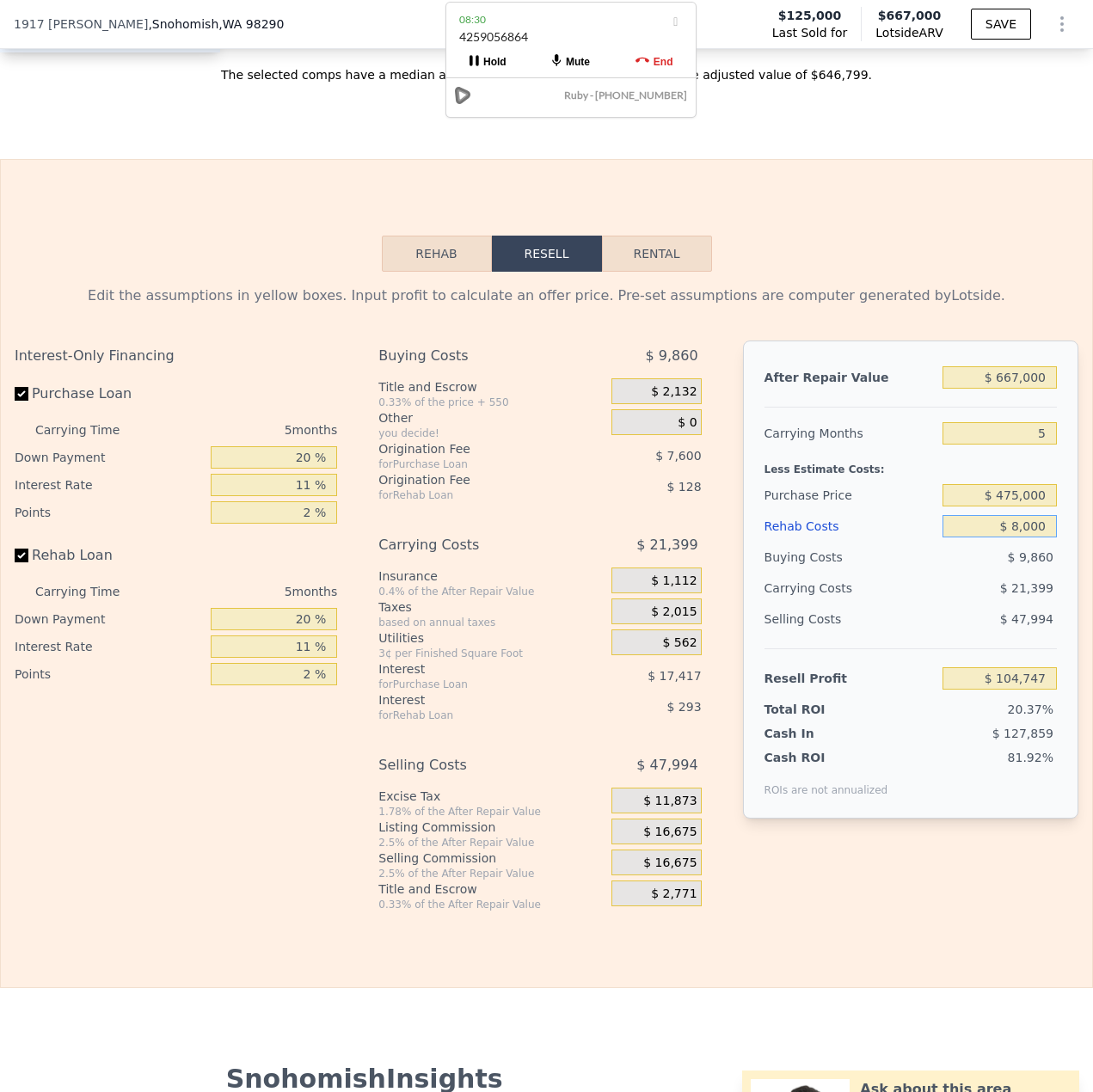
type input "$ 80,000"
type input "$ 28,955"
click at [967, 649] on div "Selling Costs $ 47,994" at bounding box center [910, 626] width 292 height 44
drag, startPoint x: 1038, startPoint y: 550, endPoint x: 997, endPoint y: 559, distance: 42.0
click at [997, 538] on input "$ 80,000" at bounding box center [1000, 525] width 115 height 22
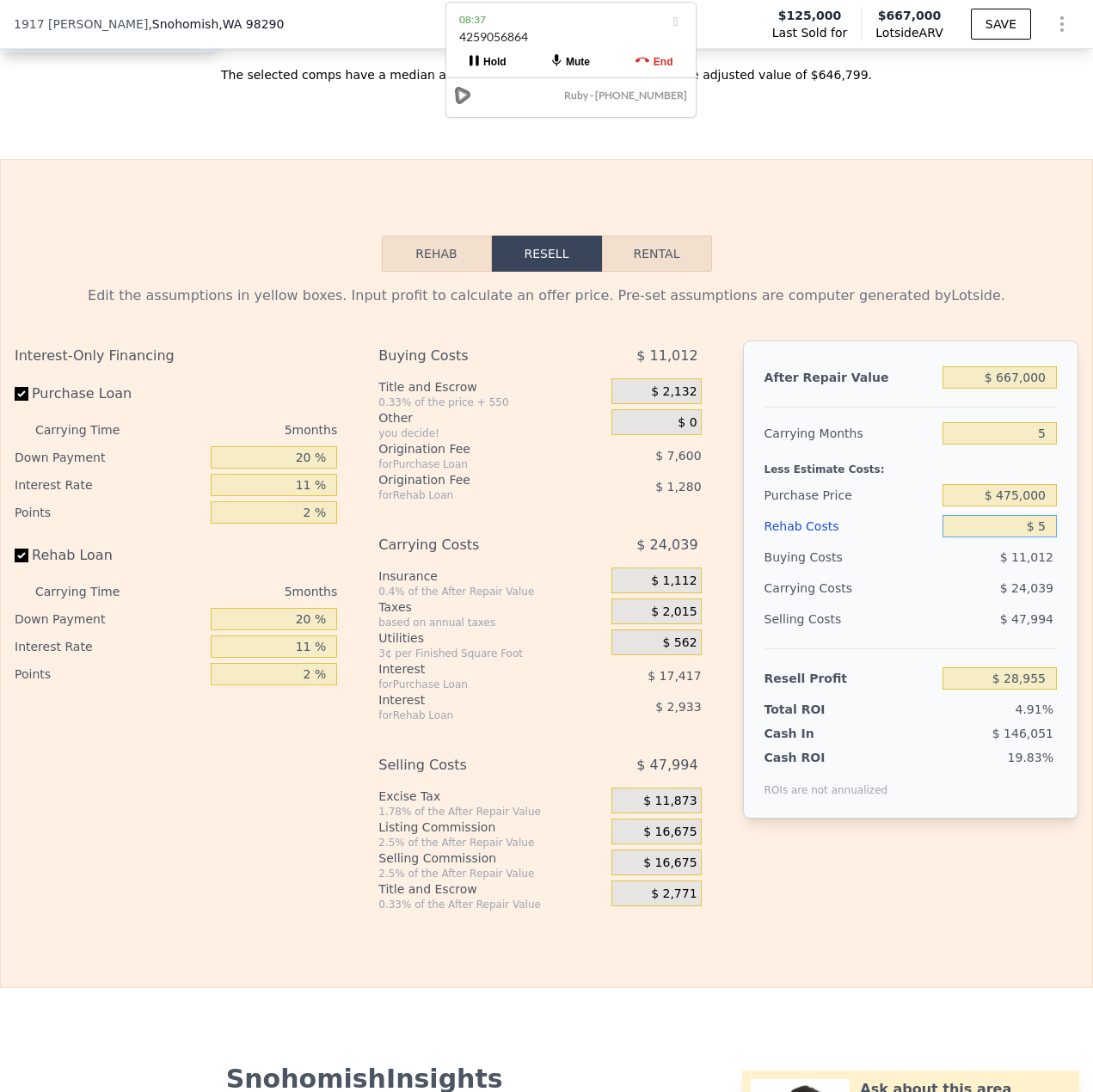
type input "$ 50"
type input "$ 113,165"
type input "$ 500"
type input "$ 112,642"
type input "$ 5,000"
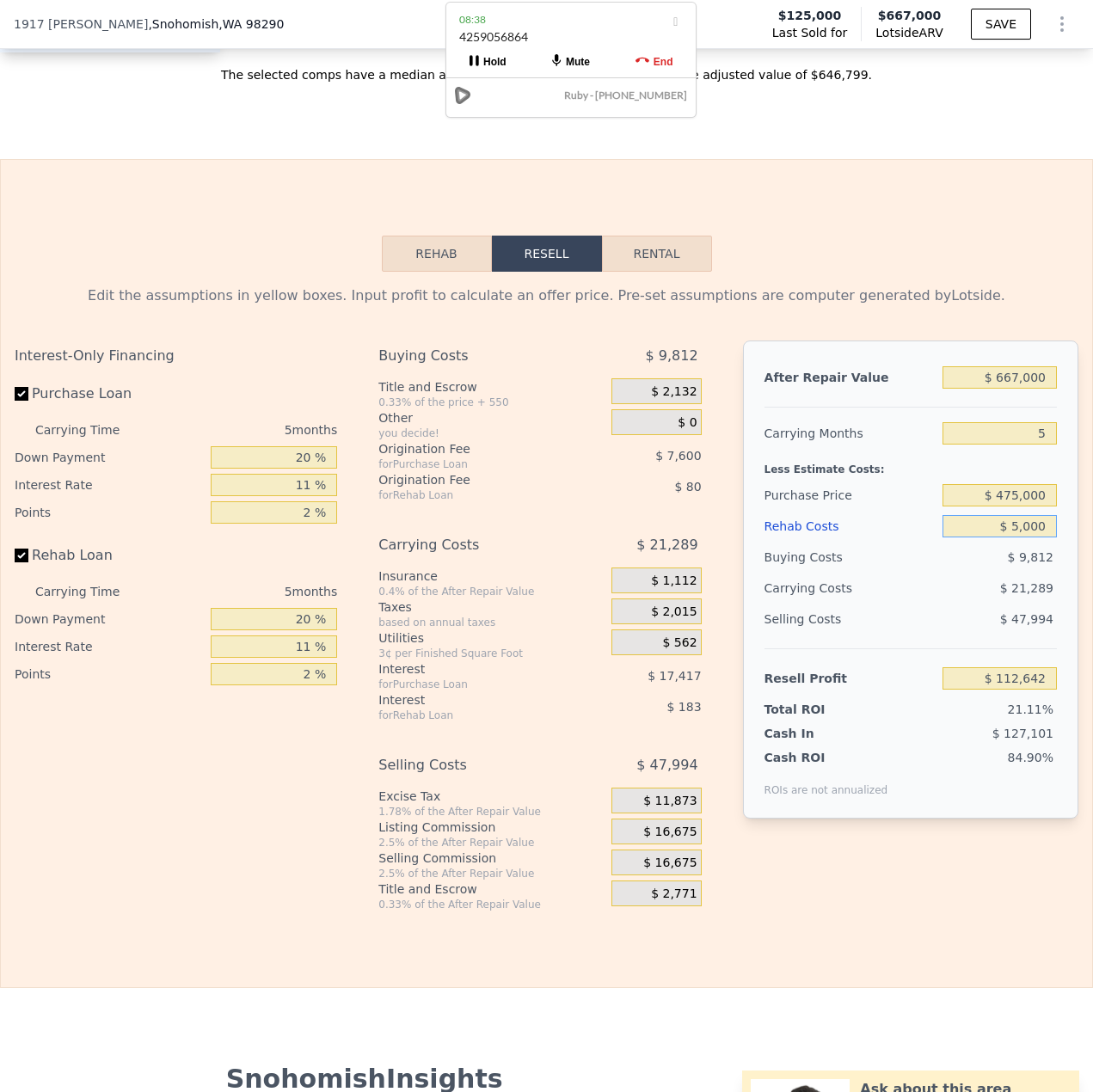
type input "$ 107,905"
type input "$ 50,000"
type input "$ 60,535"
type input "$ 0"
type input "$ 482,766"
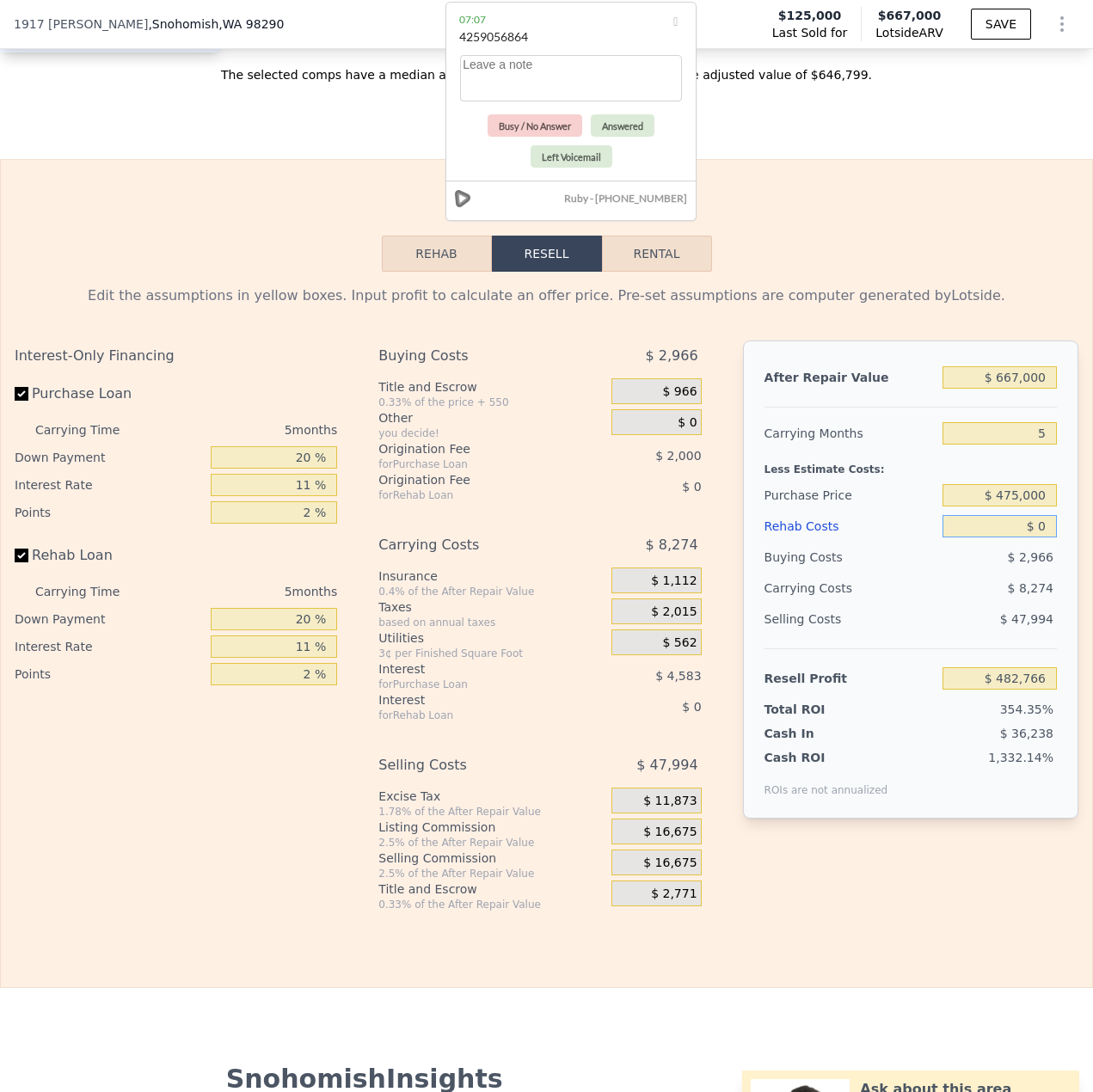
click at [1027, 538] on input "$ 0" at bounding box center [1000, 525] width 115 height 22
click at [1026, 538] on input "$ 0" at bounding box center [1000, 525] width 115 height 22
click at [1010, 507] on input "$ 475,000" at bounding box center [1000, 494] width 115 height 22
type input "$ 480,000"
click at [1034, 538] on input "$ 0" at bounding box center [1000, 525] width 115 height 22
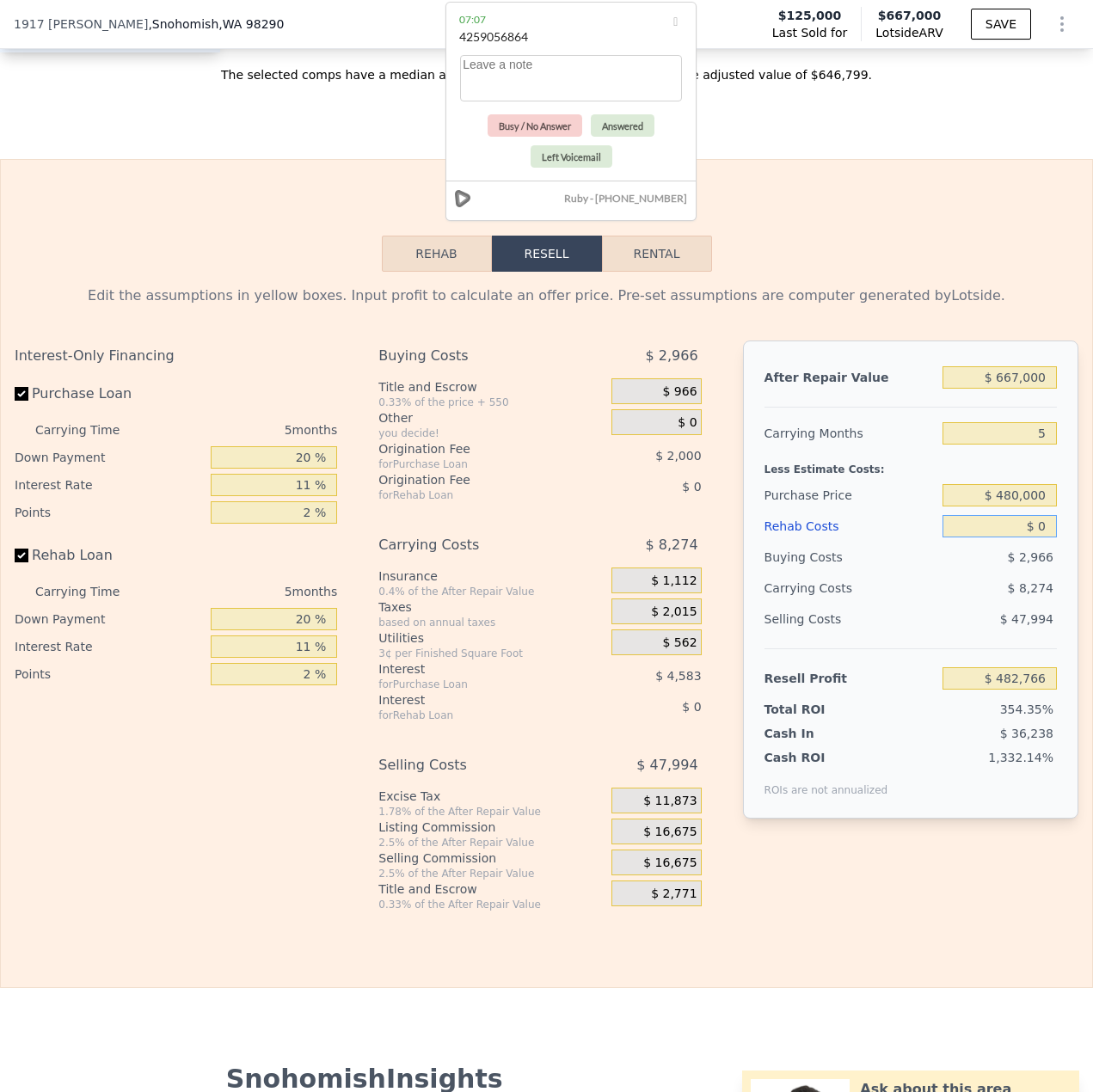
type input "$ 107,889"
type input "$ 70"
type input "$ 107,813"
type input "$ 7,000"
type input "$ 100,522"
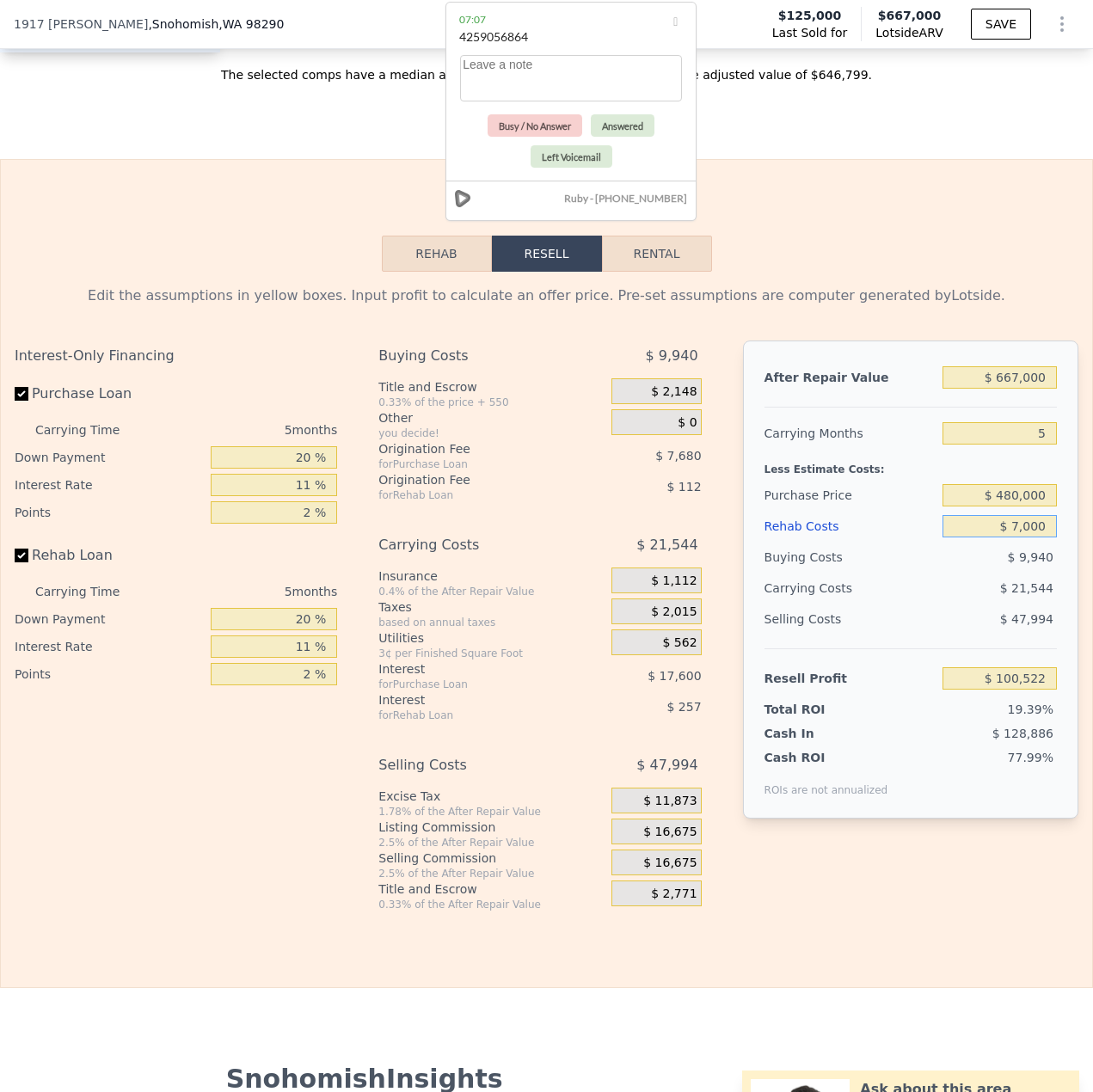
type input "$ 70,000"
type input "$ 34,204"
click at [1002, 538] on input "$ 70,000" at bounding box center [1000, 525] width 115 height 22
type input "$ 0000"
type input "$ 107,889"
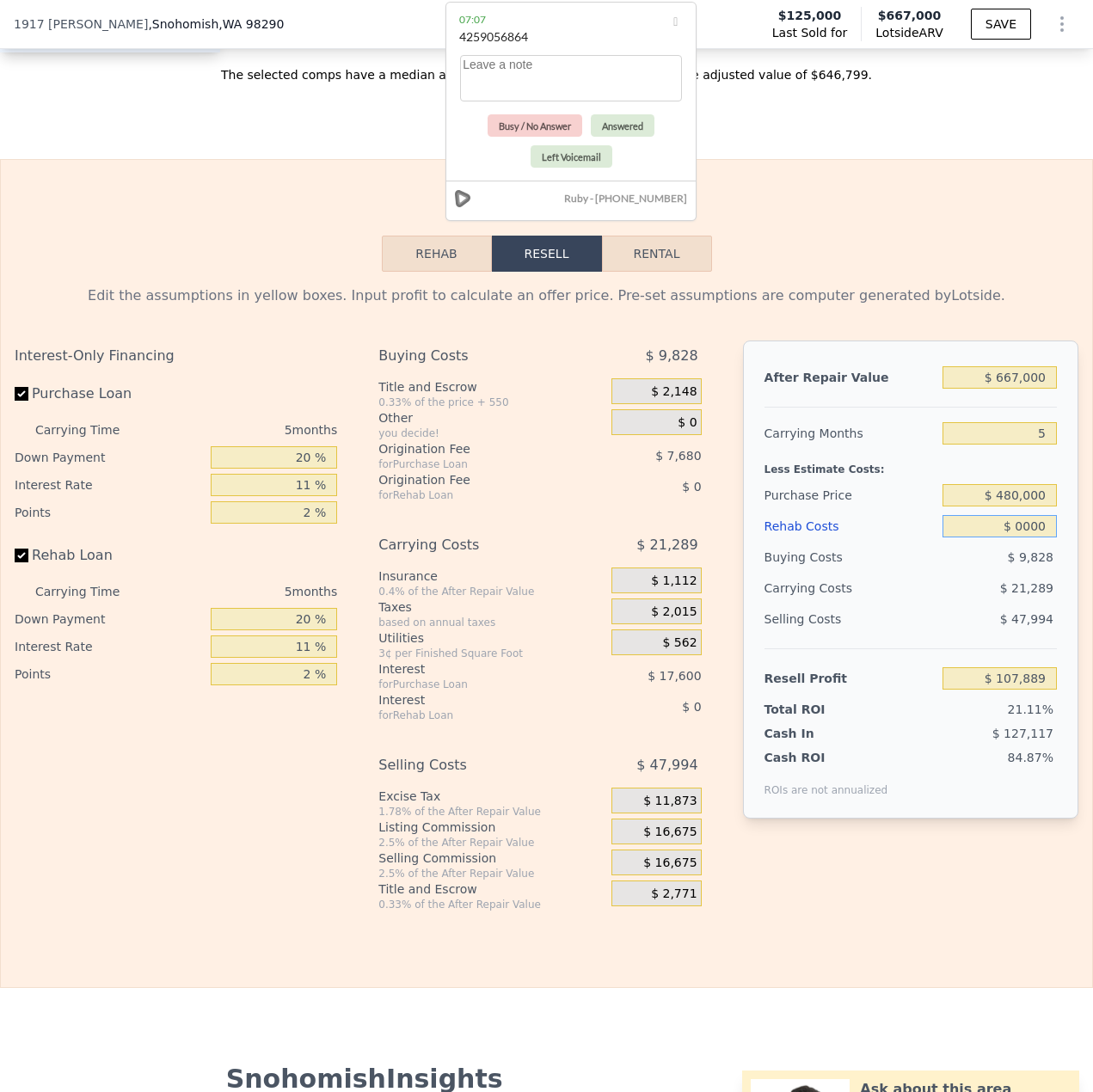
type input "$ 50,000"
type input "$ 55,254"
type input "$ 50,000"
